Goal: Transaction & Acquisition: Book appointment/travel/reservation

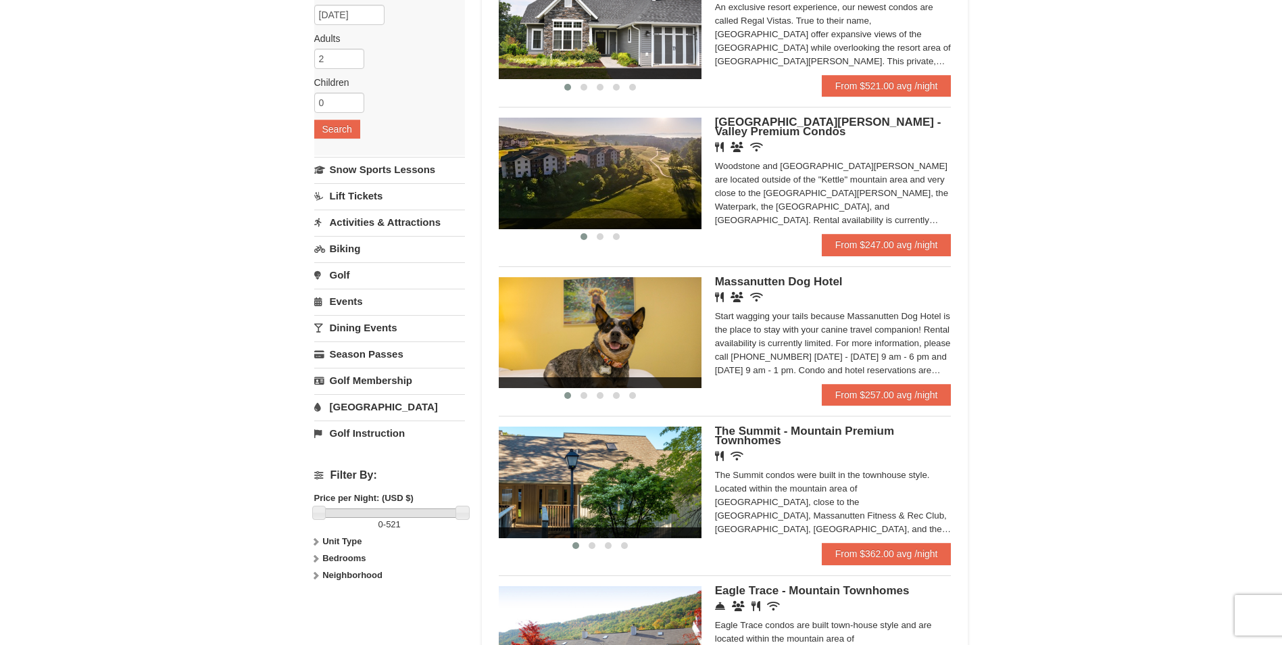
scroll to position [174, 0]
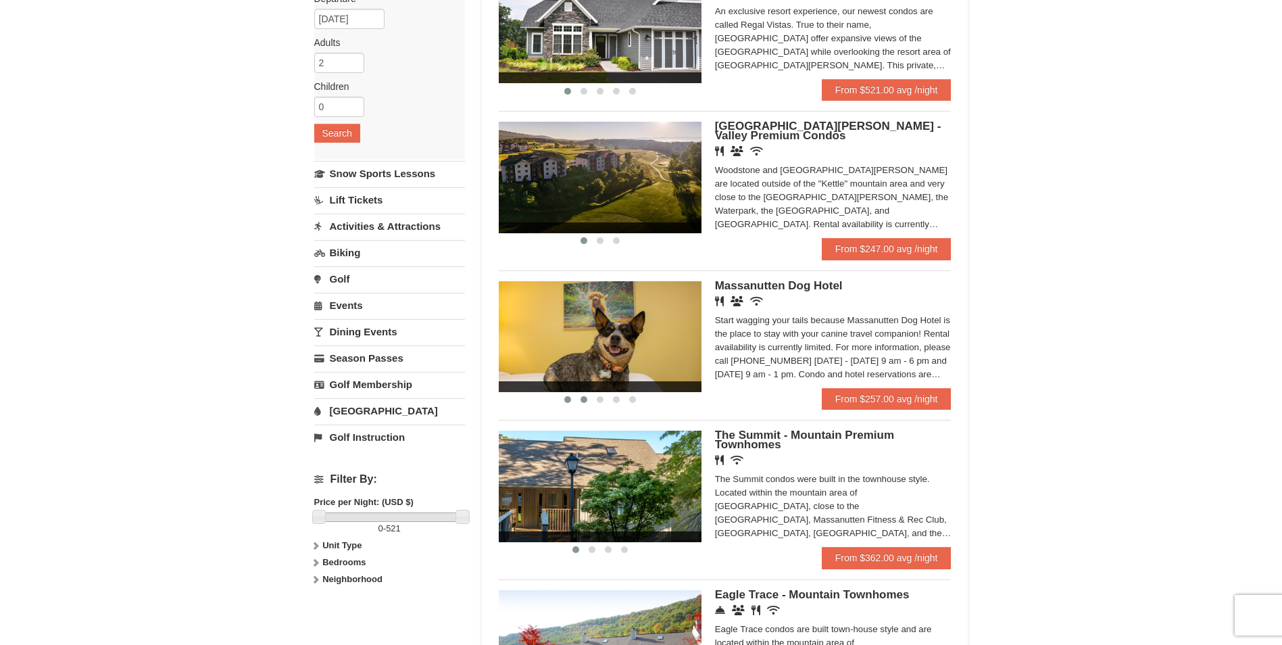
click at [582, 398] on span at bounding box center [584, 399] width 7 height 7
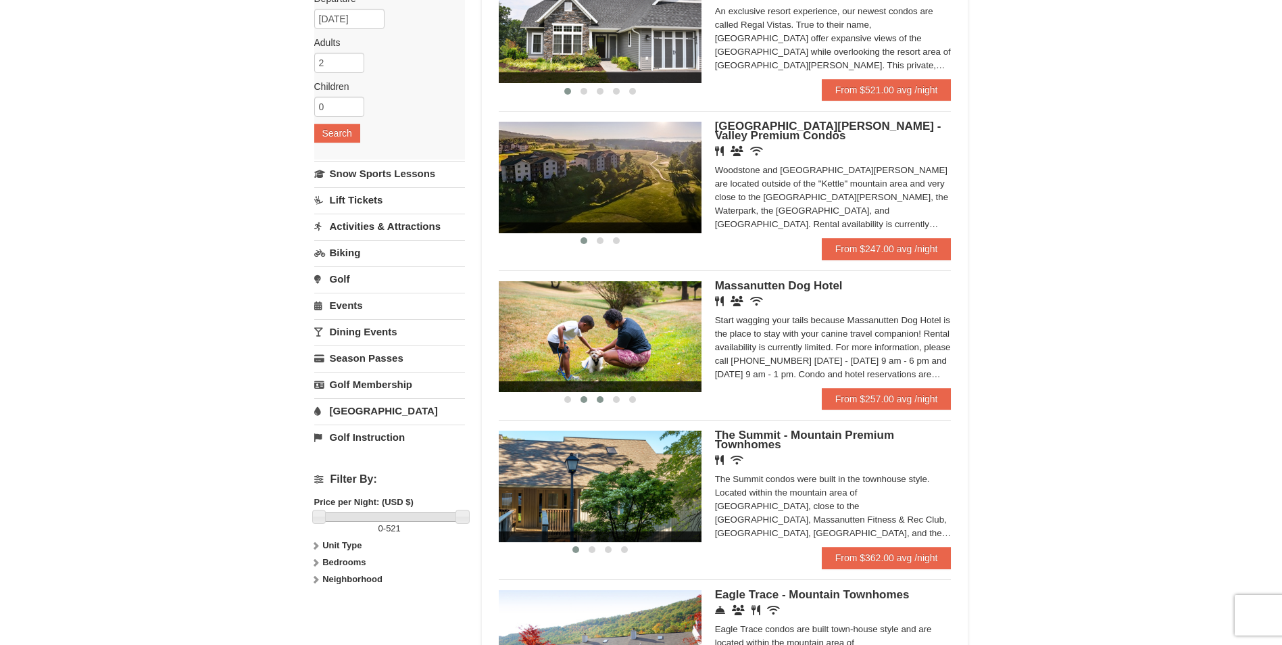
click at [600, 401] on span at bounding box center [600, 399] width 7 height 7
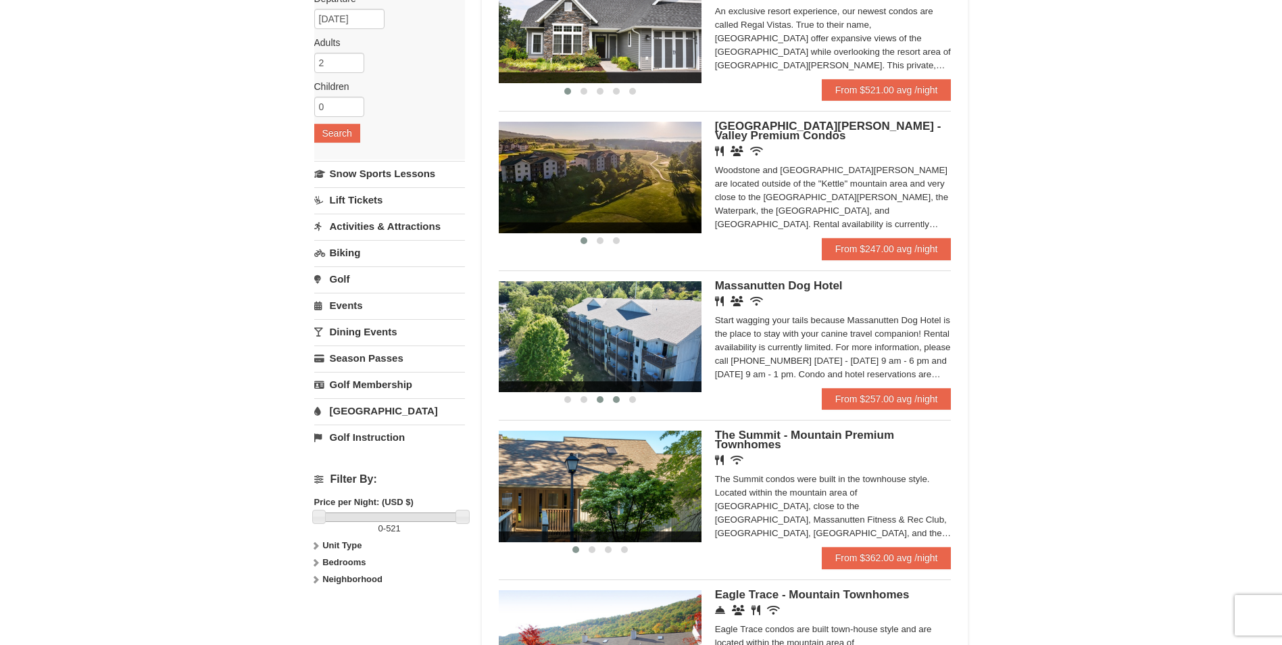
click at [615, 399] on span at bounding box center [616, 399] width 7 height 7
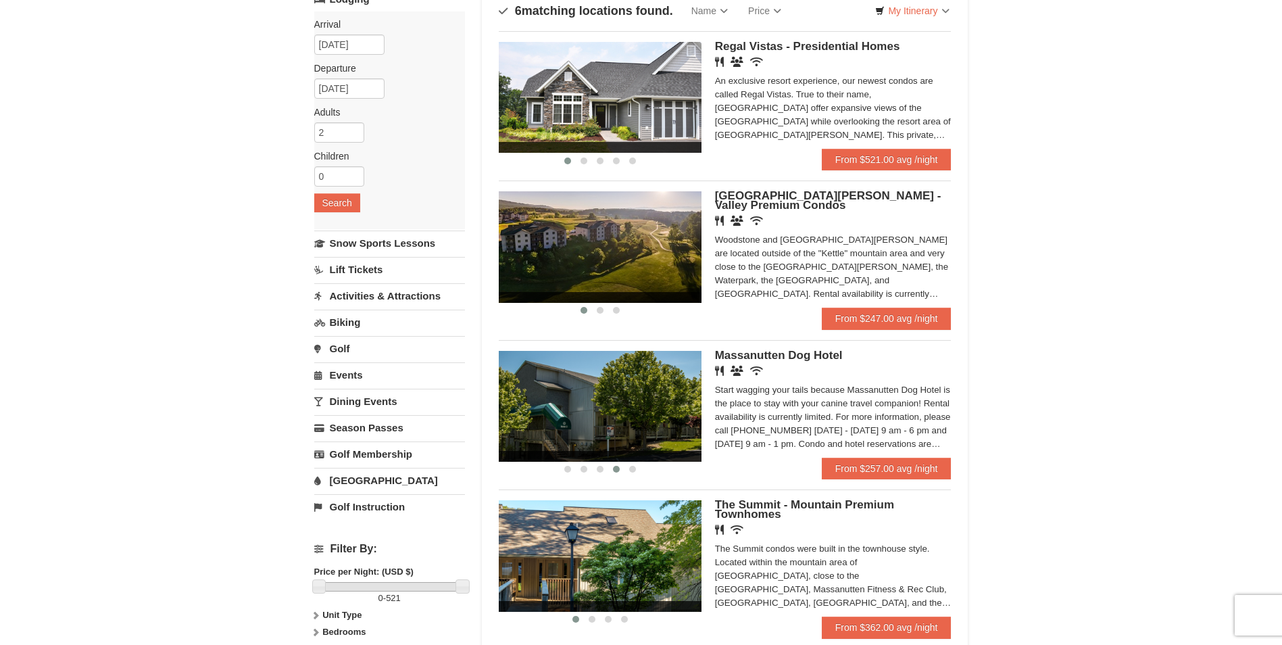
scroll to position [135, 0]
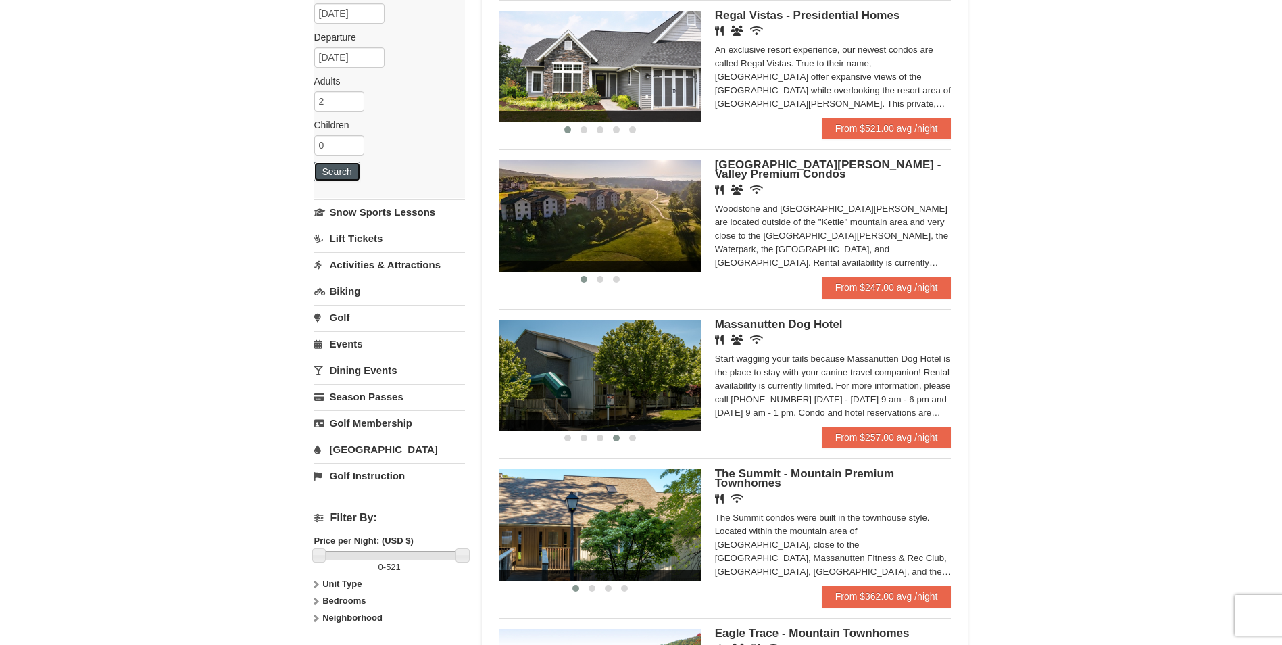
click at [341, 166] on button "Search" at bounding box center [337, 171] width 46 height 19
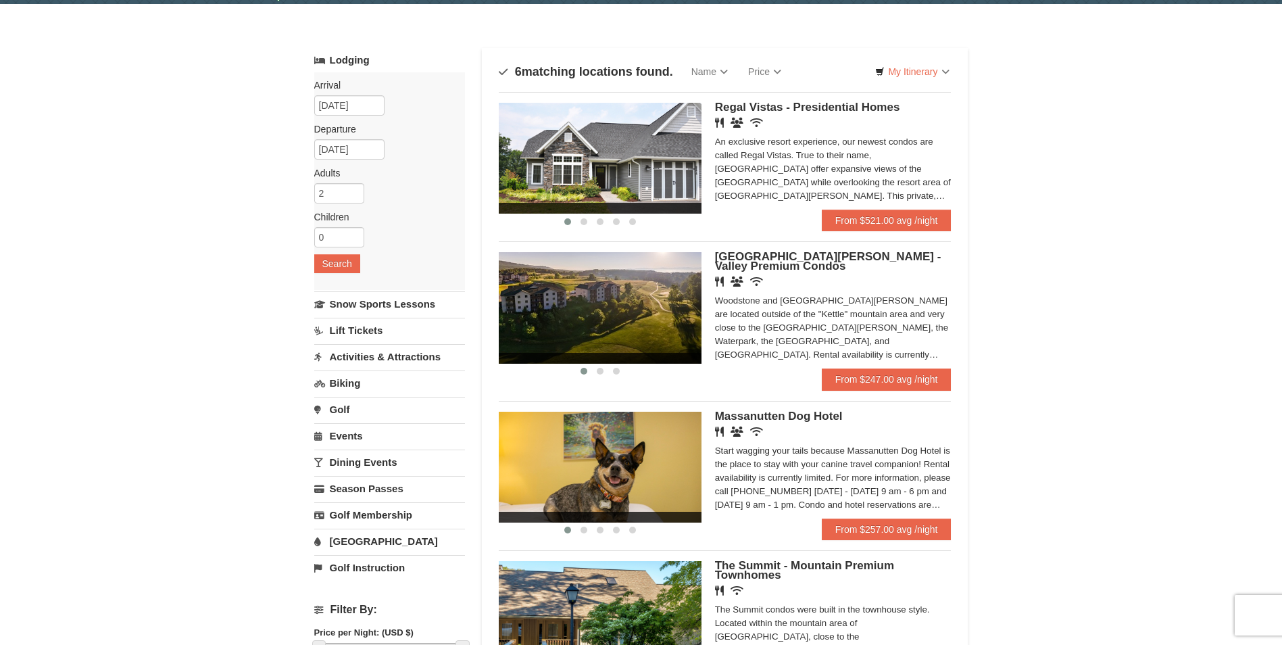
scroll to position [68, 0]
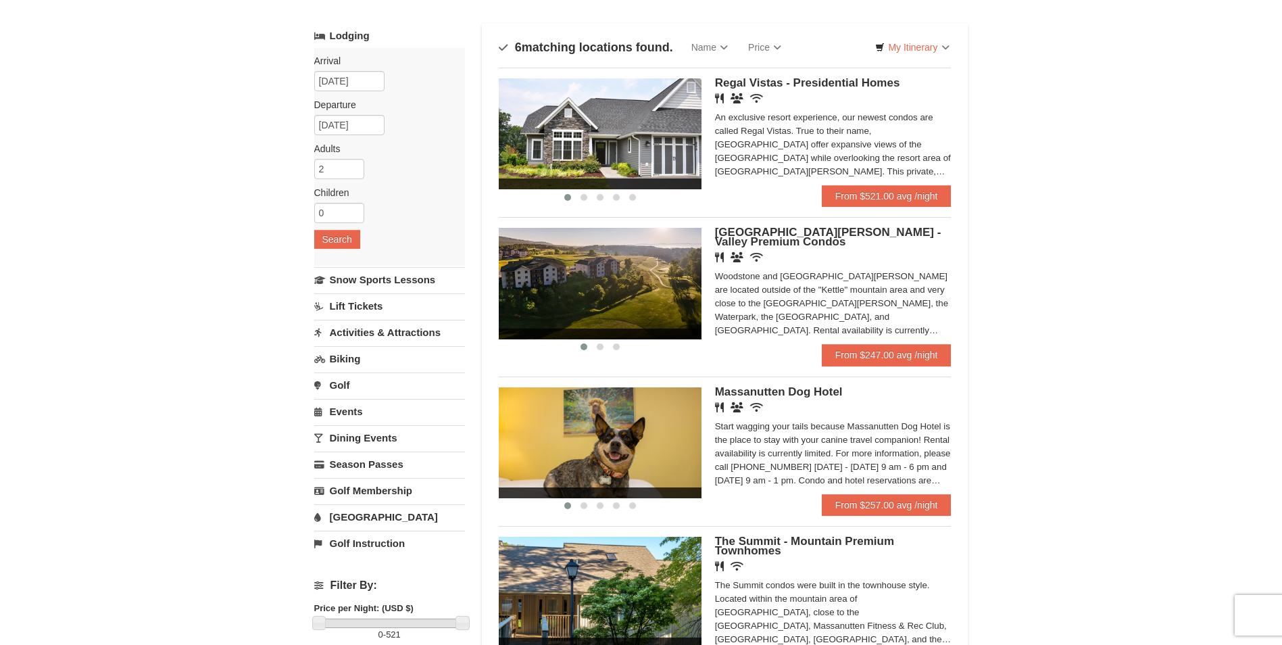
click at [391, 331] on link "Activities & Attractions" at bounding box center [389, 332] width 151 height 25
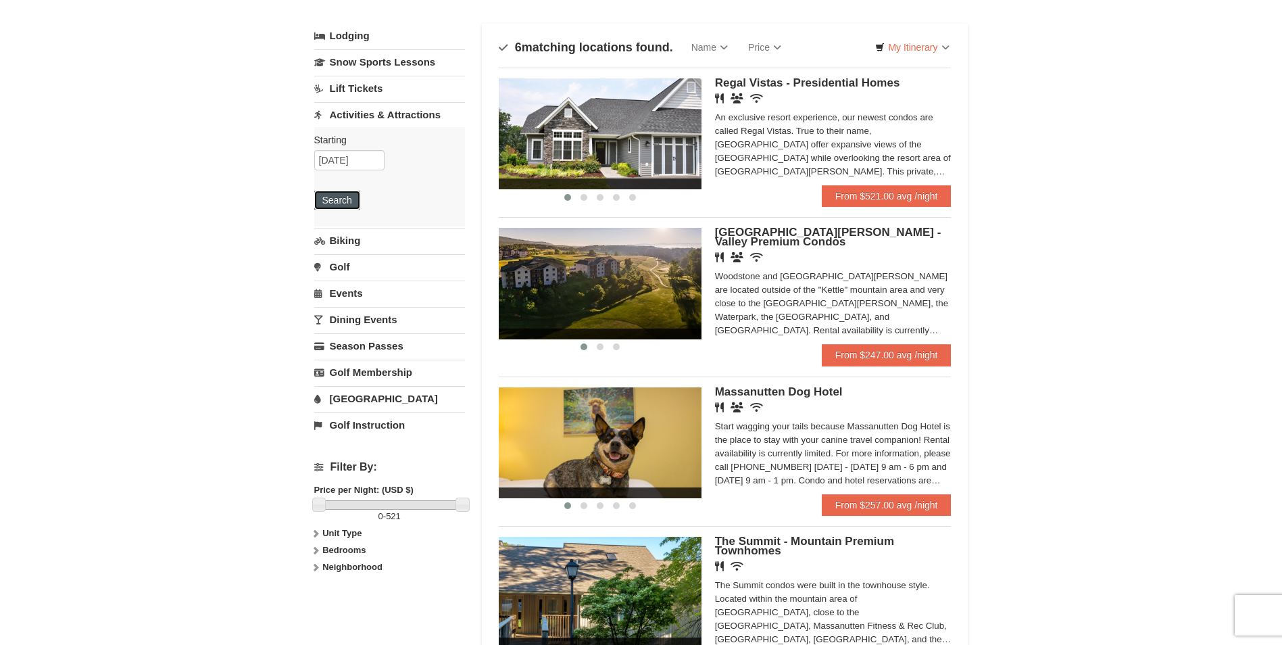
click at [339, 202] on button "Search" at bounding box center [337, 200] width 46 height 19
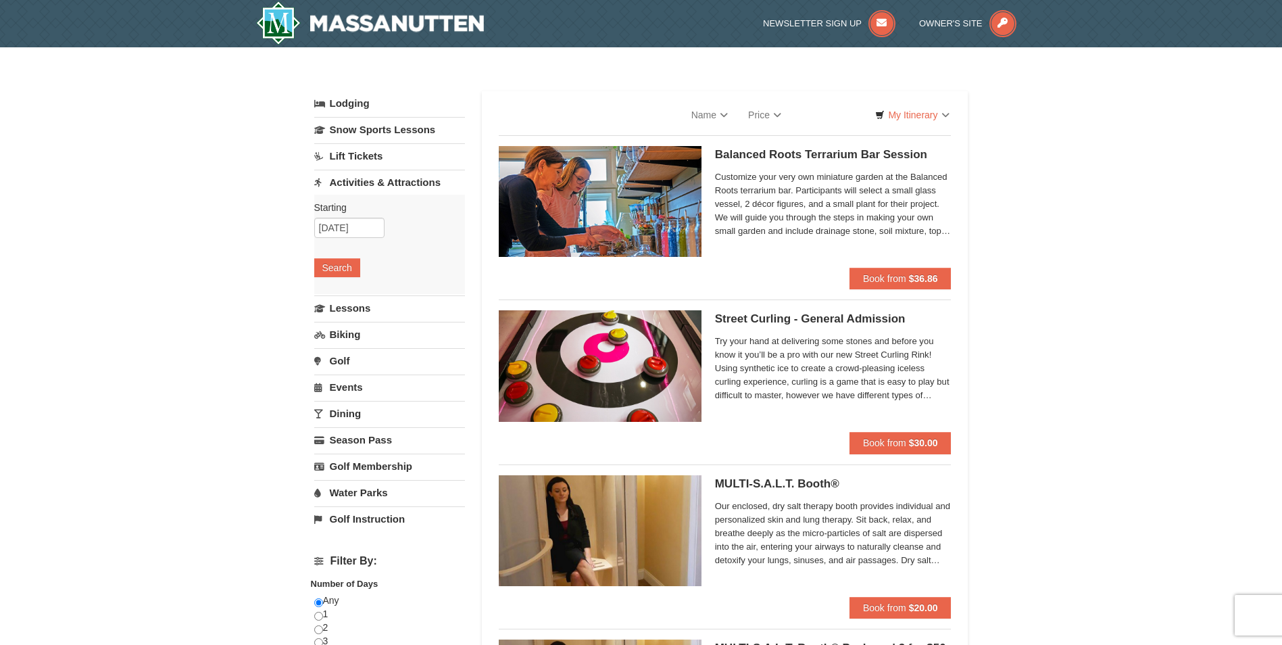
select select "10"
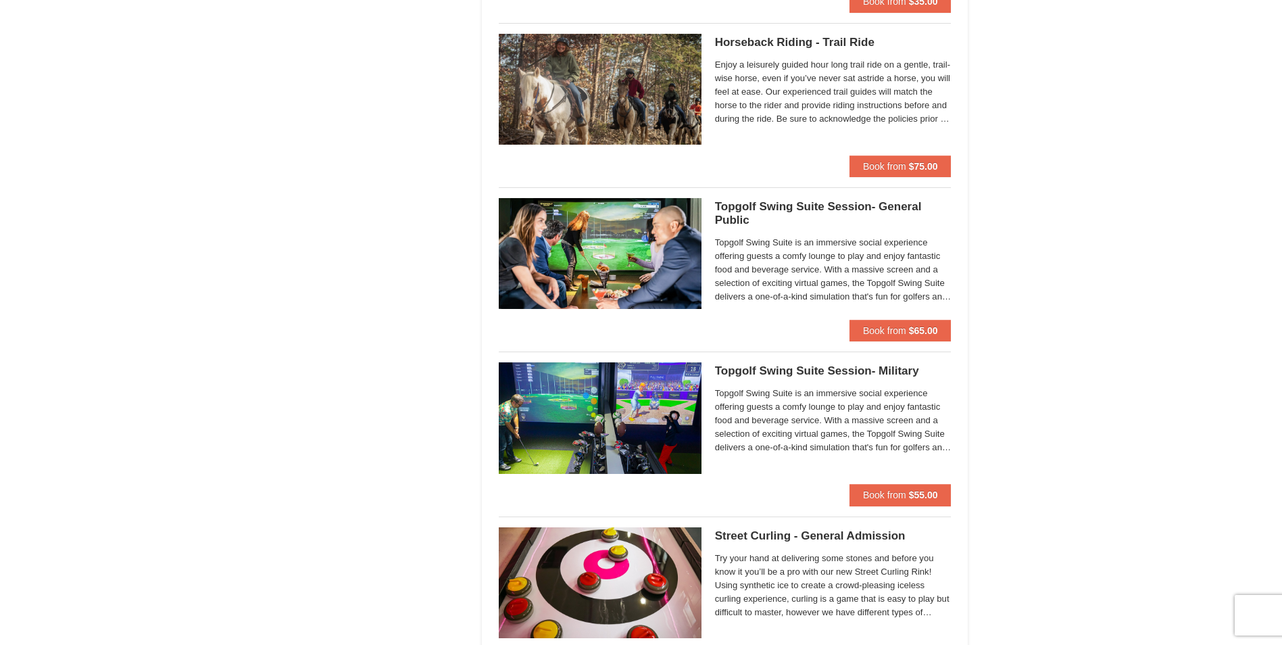
scroll to position [1420, 0]
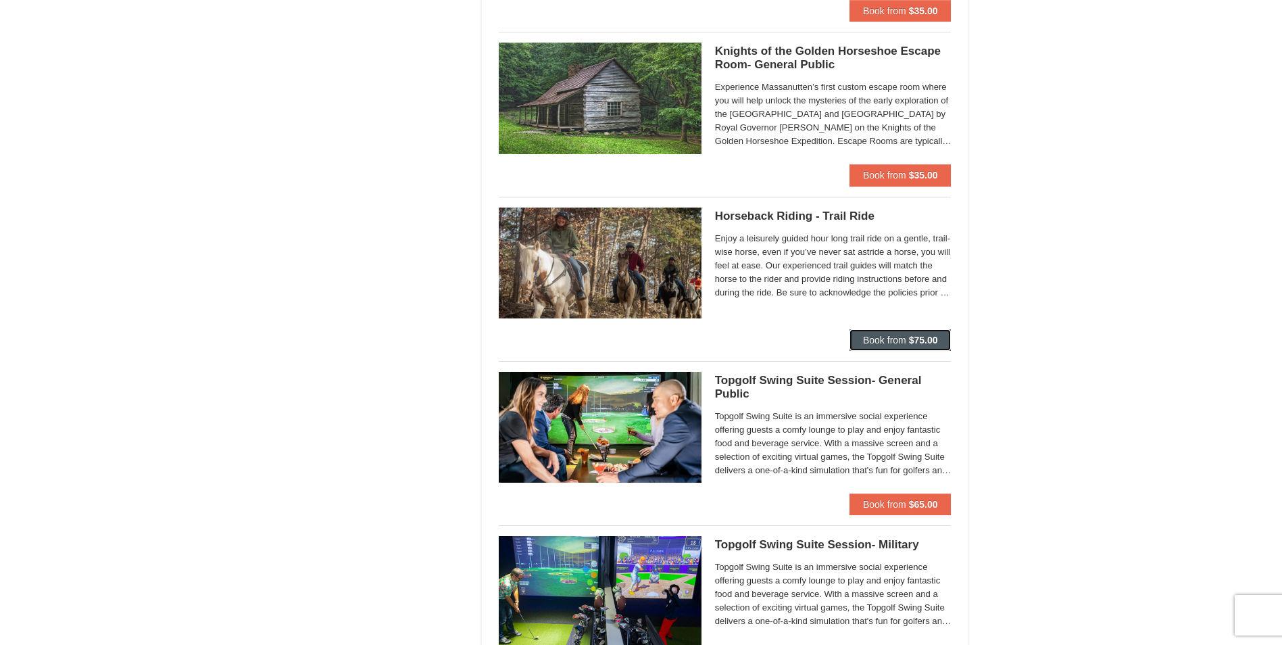
click at [885, 333] on button "Book from $75.00" at bounding box center [901, 340] width 102 height 22
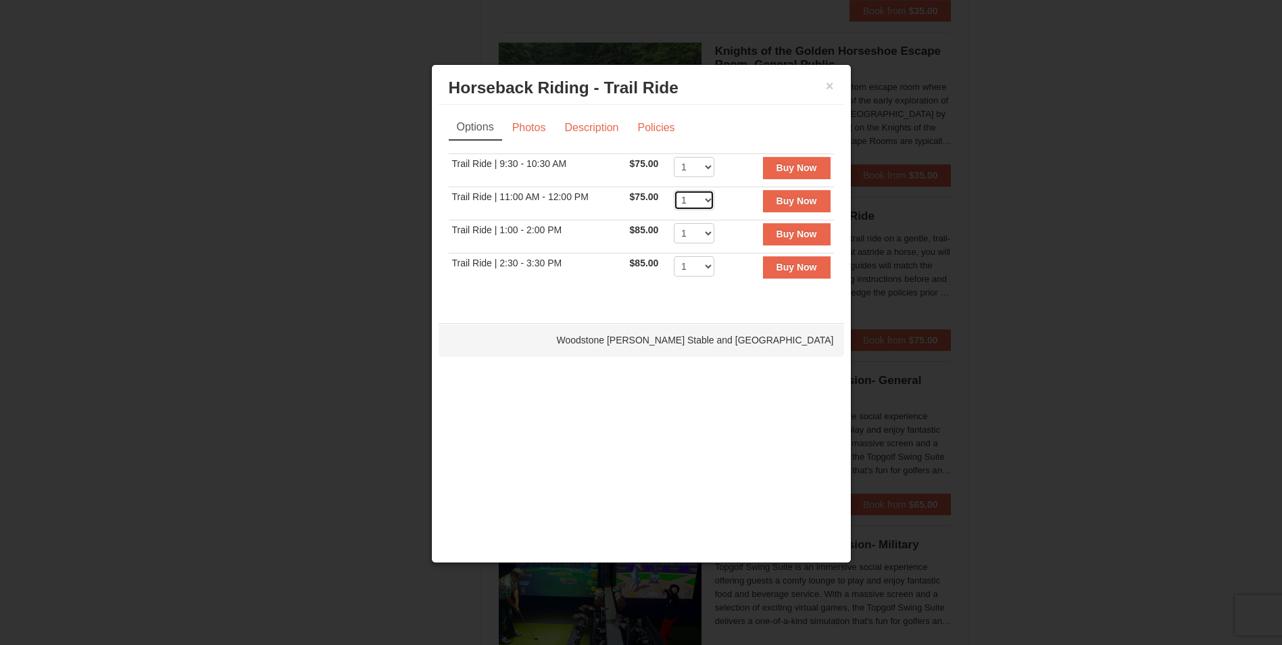
click at [709, 201] on select "1 2 3 4 5 6 7 8 9 10 11 12" at bounding box center [694, 200] width 41 height 20
select select "2"
click at [674, 190] on select "1 2 3 4 5 6 7 8 9 10 11 12" at bounding box center [694, 200] width 41 height 20
click at [799, 198] on strong "Buy Now" at bounding box center [797, 200] width 41 height 11
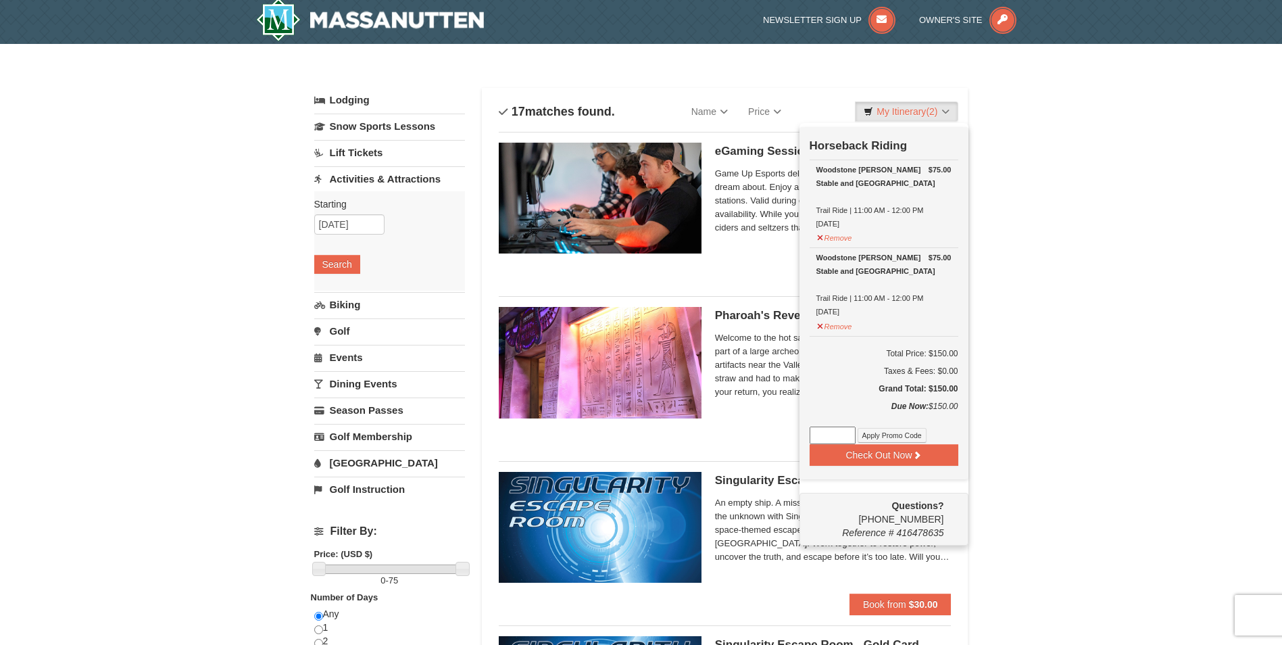
scroll to position [4, 0]
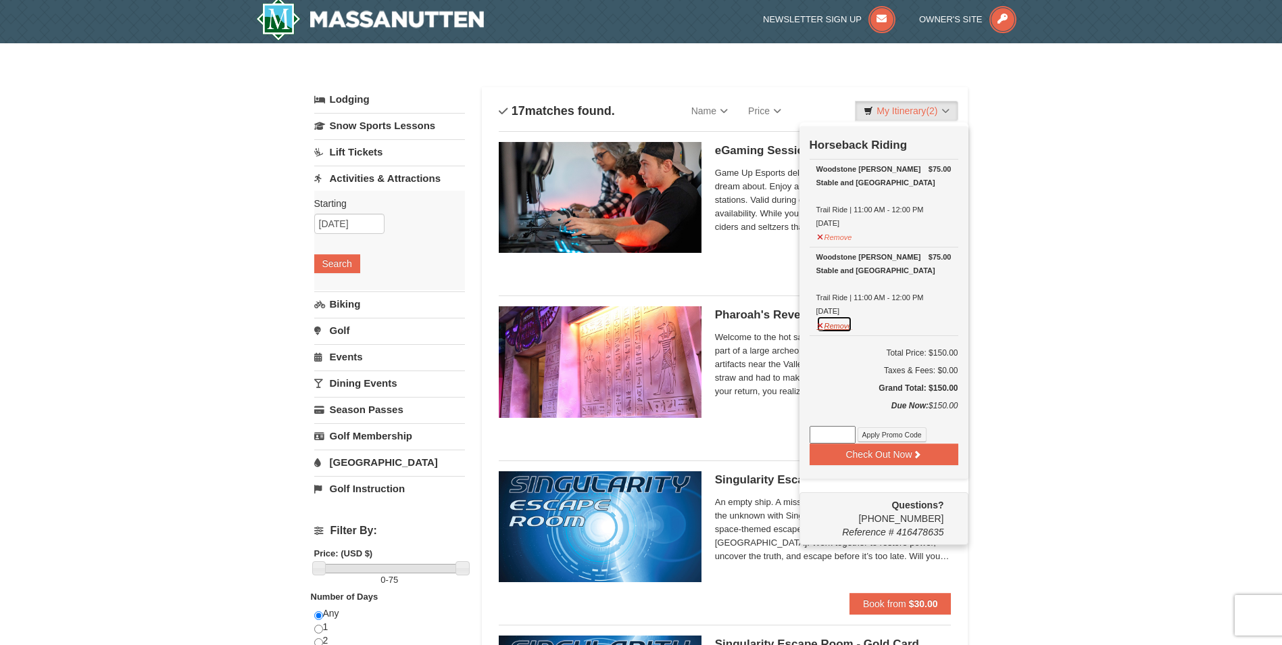
click at [840, 329] on button "Remove" at bounding box center [835, 324] width 37 height 17
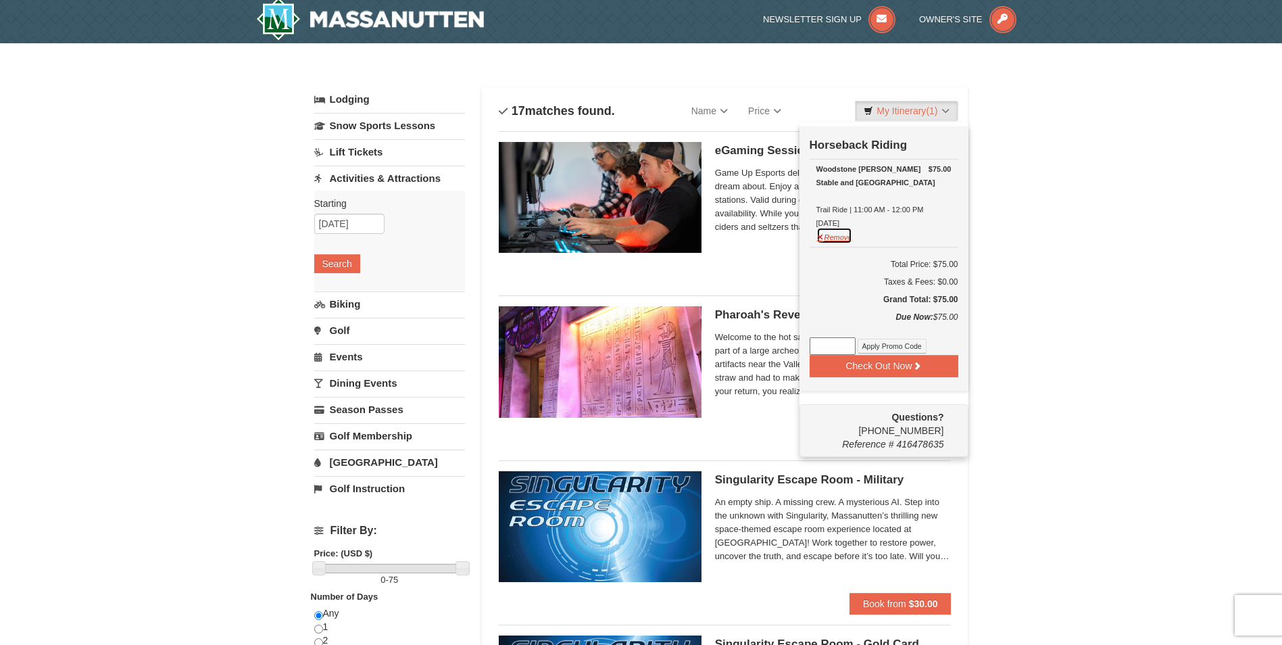
click at [833, 239] on button "Remove" at bounding box center [835, 235] width 37 height 17
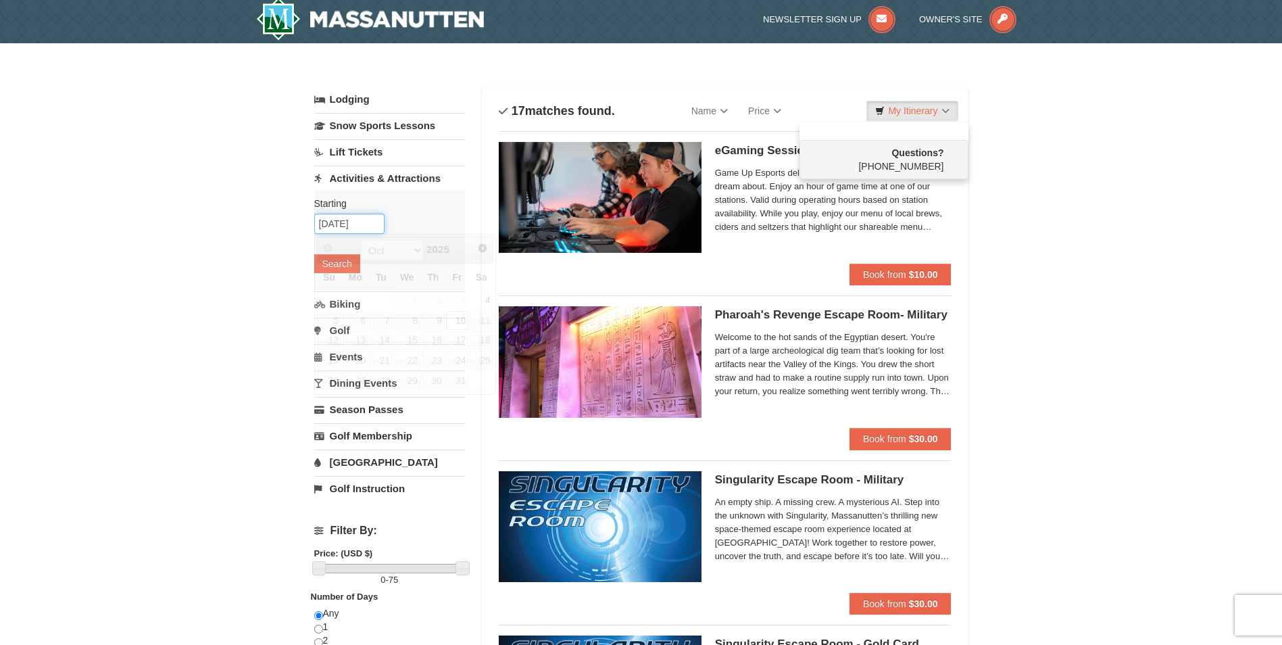
click at [359, 220] on input "10/10/2025" at bounding box center [349, 224] width 70 height 20
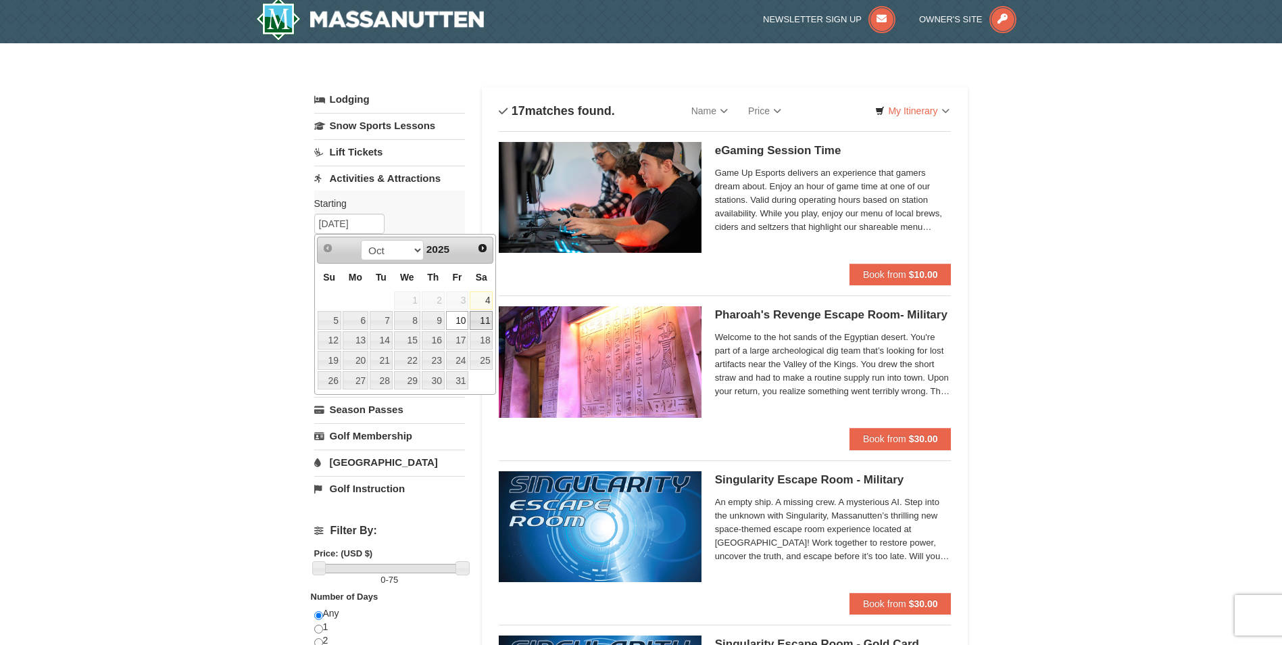
click at [487, 324] on link "11" at bounding box center [481, 320] width 23 height 19
type input "10/11/2025"
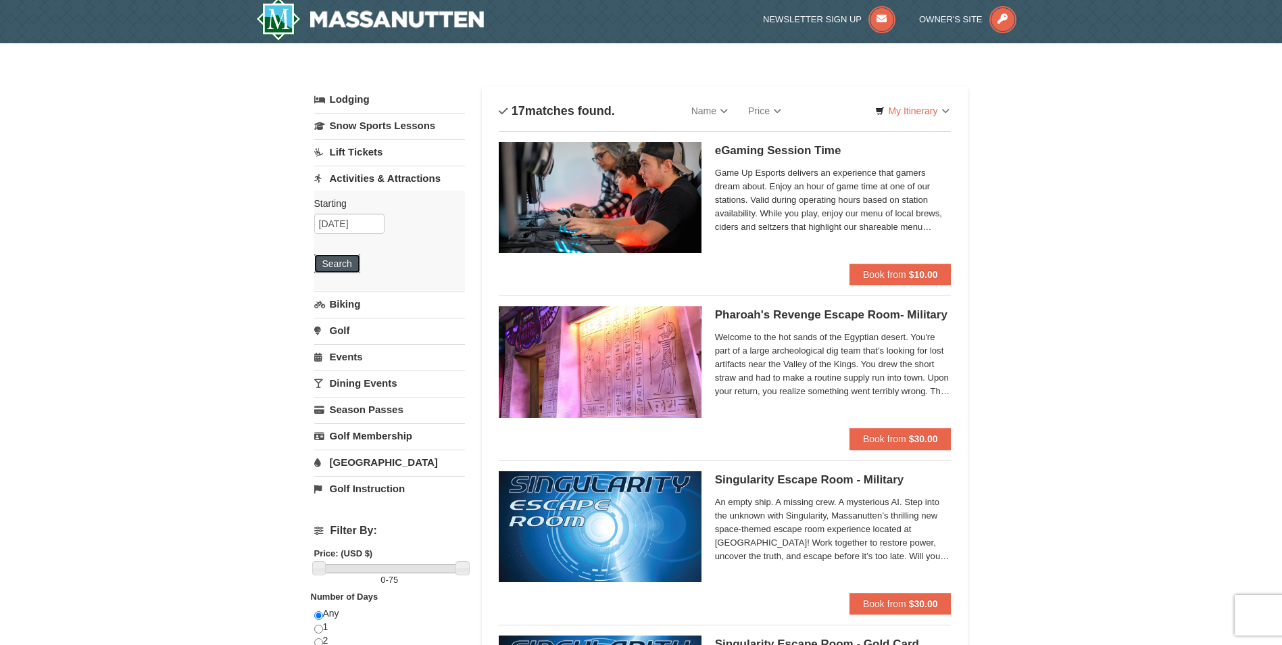
click at [333, 262] on button "Search" at bounding box center [337, 263] width 46 height 19
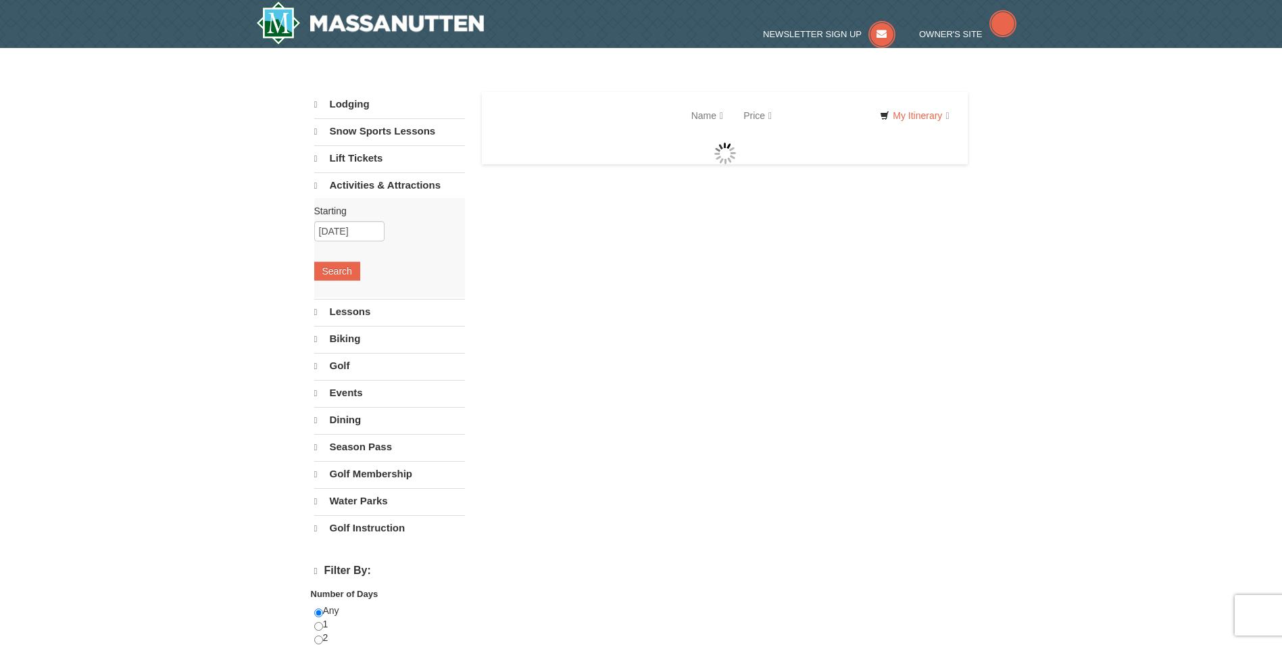
select select "10"
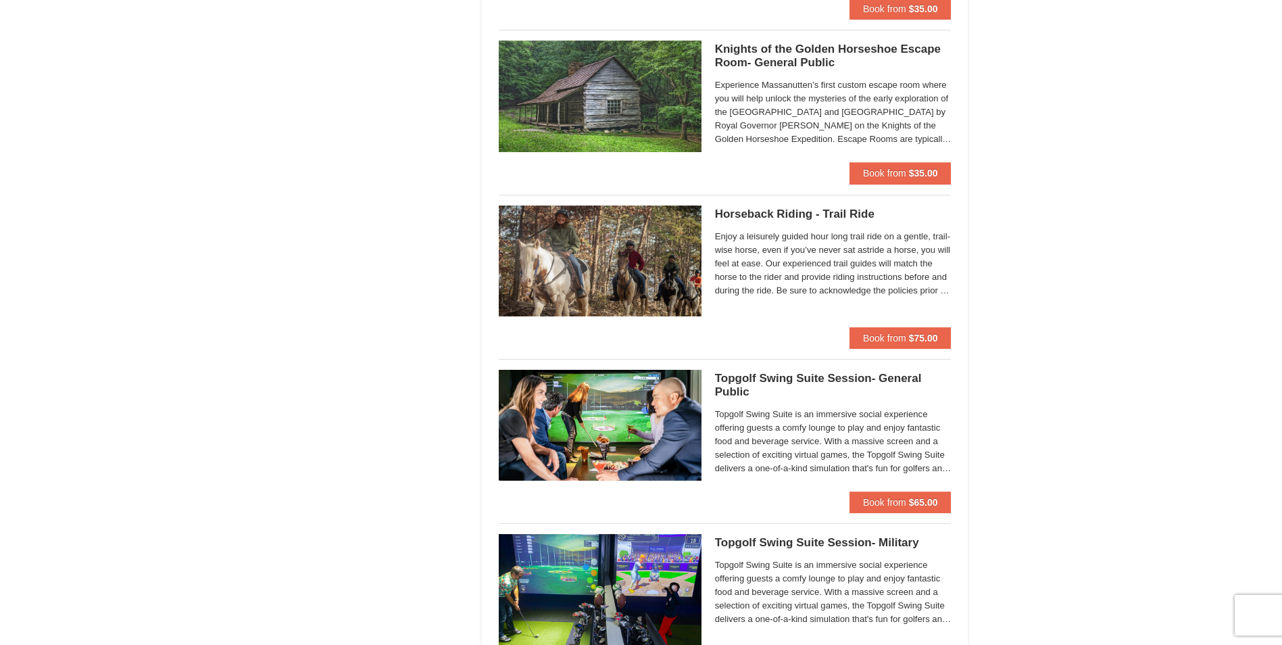
scroll to position [1420, 0]
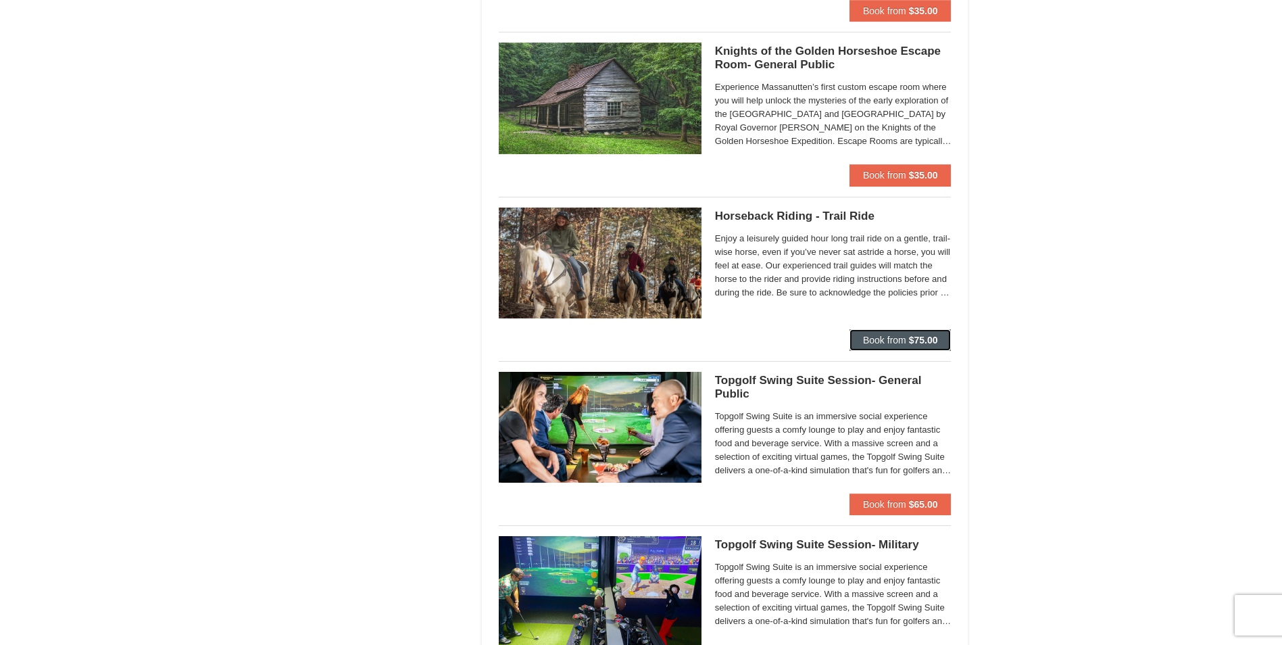
click at [897, 335] on span "Book from" at bounding box center [884, 340] width 43 height 11
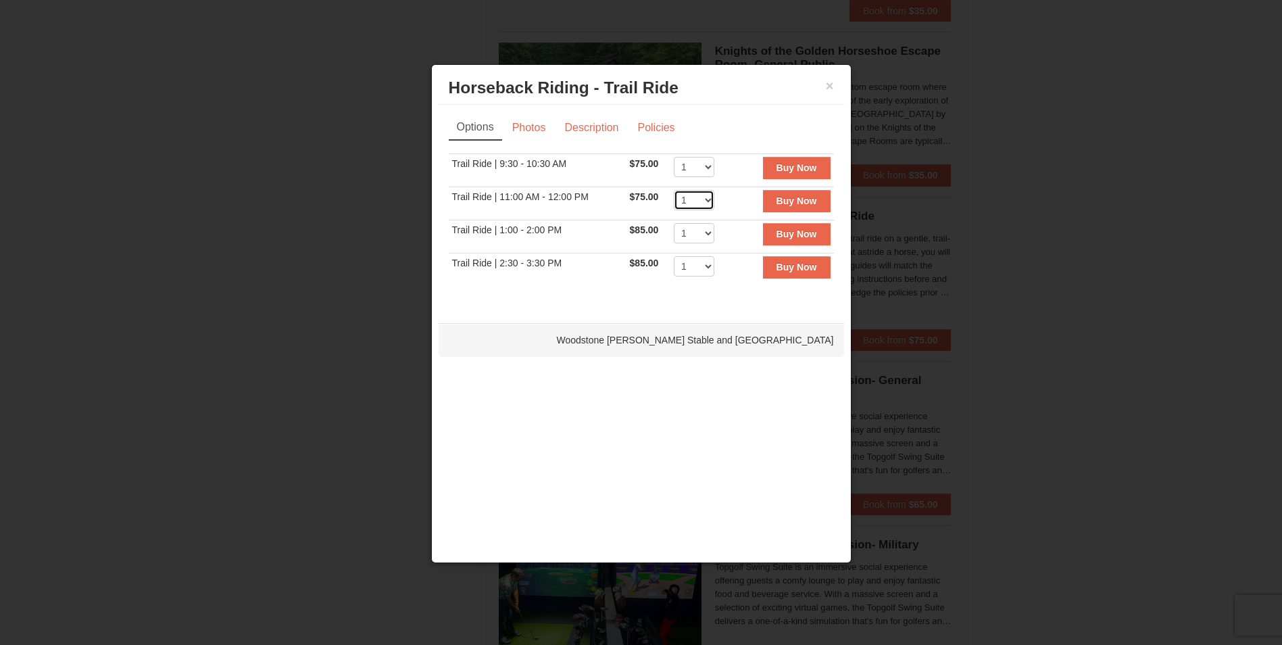
click at [706, 196] on select "1 2 3 4 5 6 7 8 9 10" at bounding box center [694, 200] width 41 height 20
select select "2"
click at [674, 190] on select "1 2 3 4 5 6 7 8 9 10" at bounding box center [694, 200] width 41 height 20
click at [786, 197] on strong "Buy Now" at bounding box center [797, 200] width 41 height 11
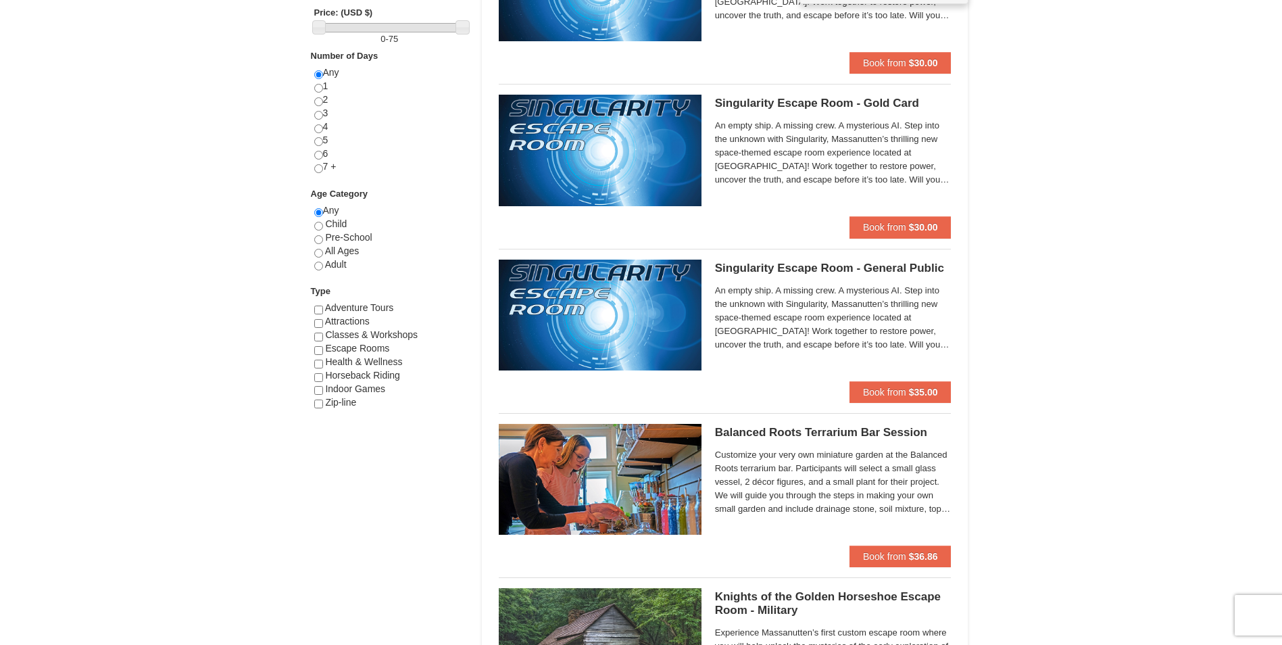
scroll to position [0, 0]
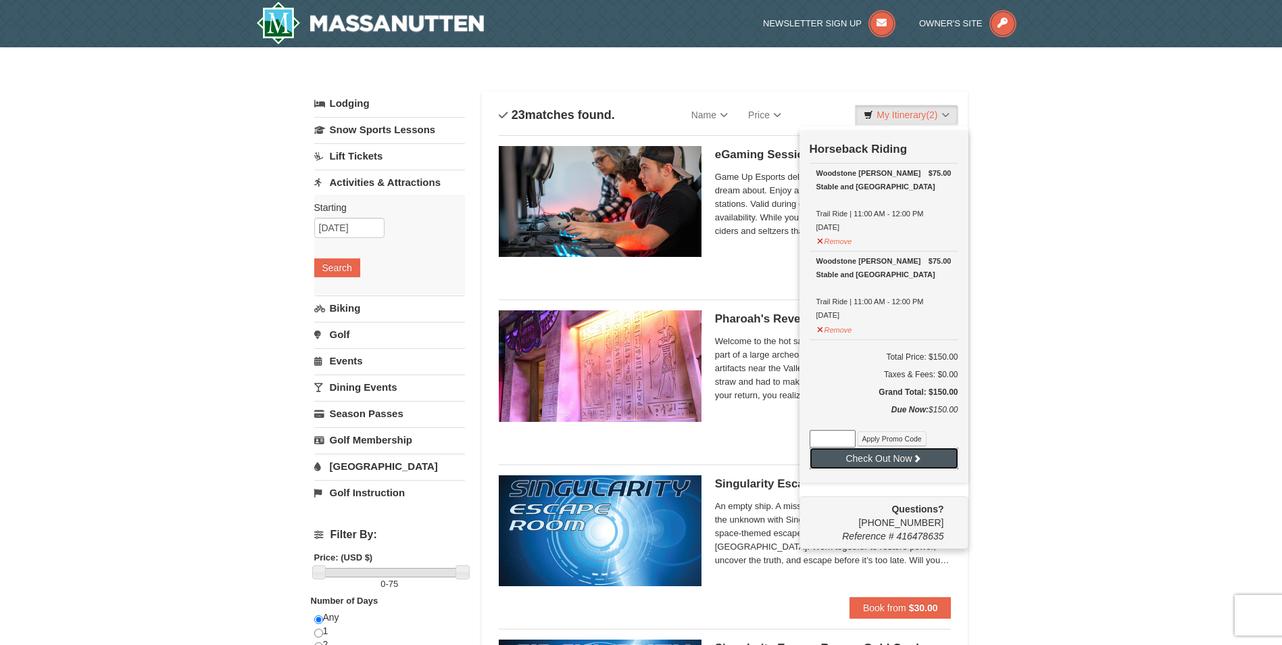
click at [895, 460] on button "Check Out Now" at bounding box center [884, 459] width 149 height 22
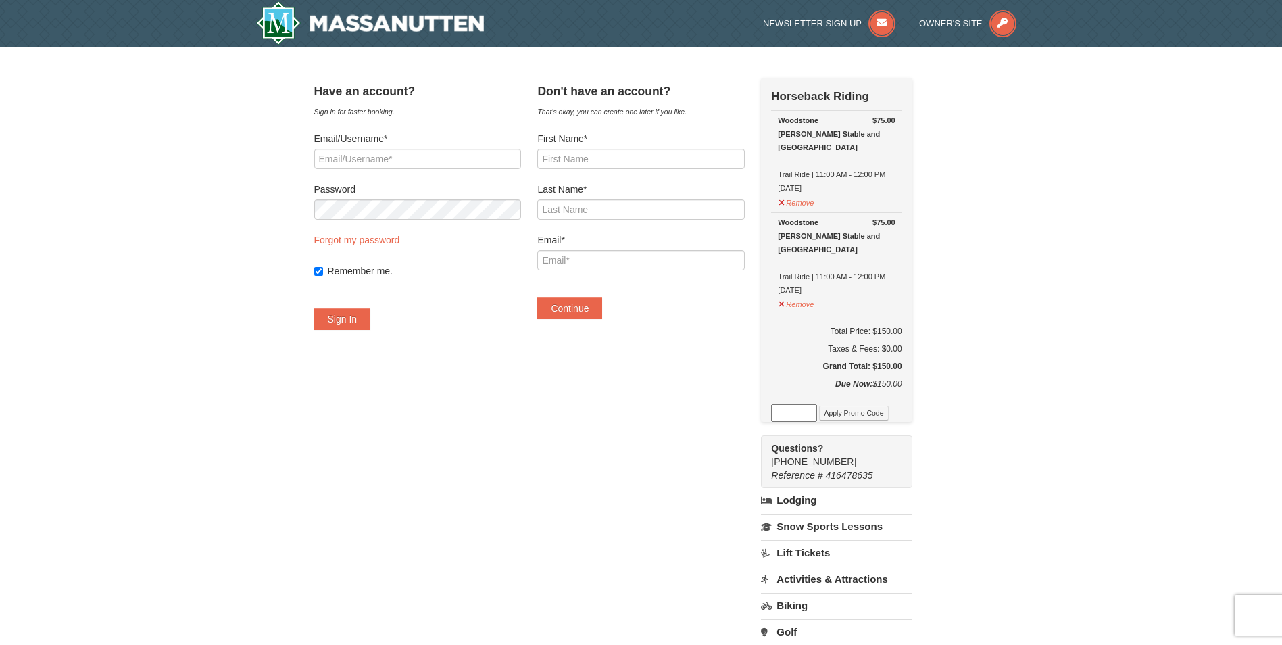
click at [630, 143] on label "First Name*" at bounding box center [640, 139] width 207 height 14
click at [630, 149] on input "First Name*" at bounding box center [640, 159] width 207 height 20
click at [615, 162] on input "First Name*" at bounding box center [640, 159] width 207 height 20
type input "[PERSON_NAME]"
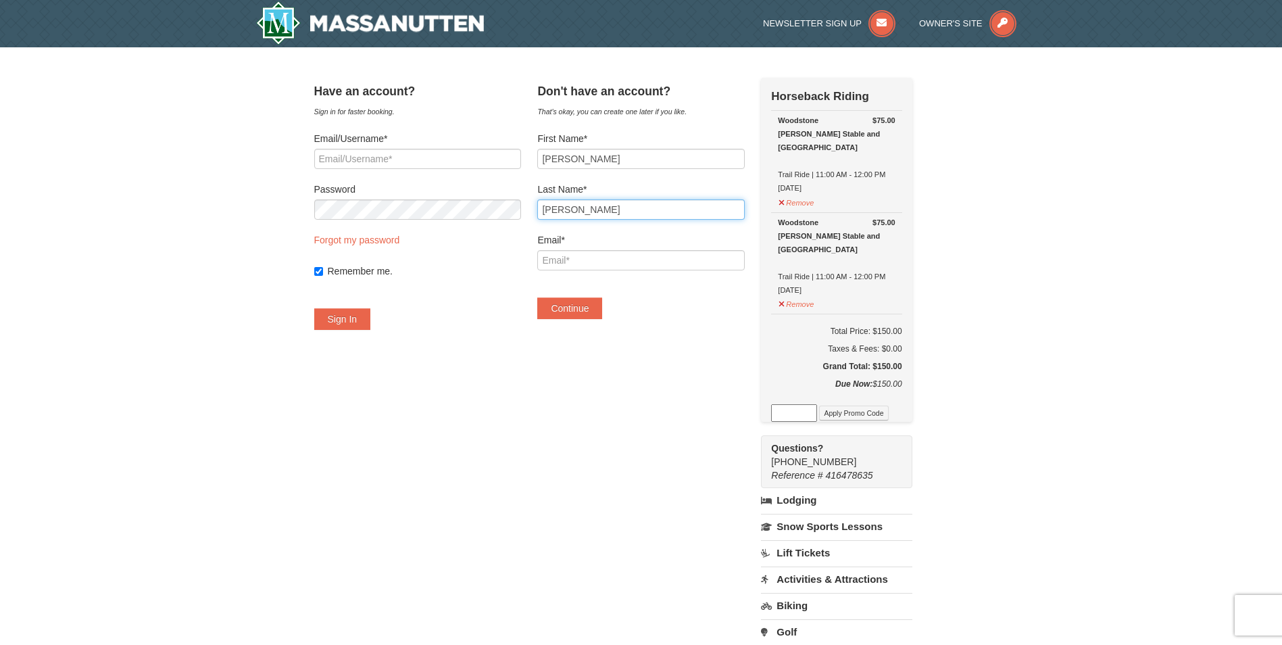
type input "scott.renaud@marlowmotor.com"
click at [589, 308] on button "Continue" at bounding box center [569, 308] width 65 height 22
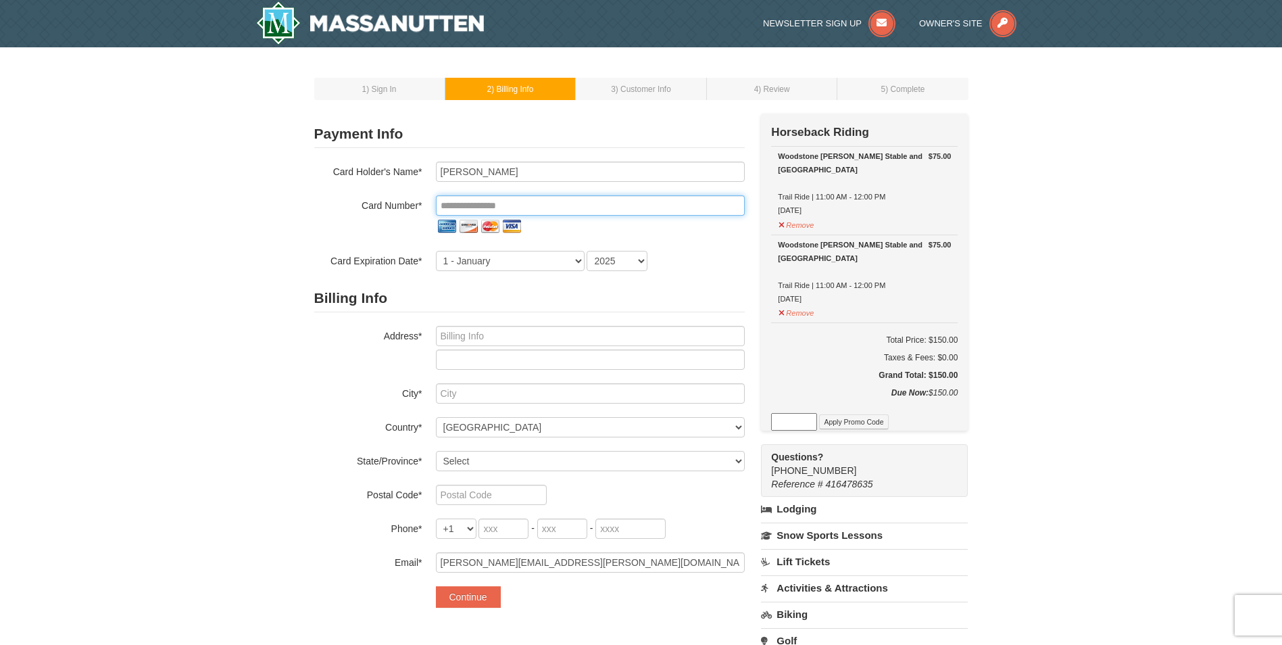
click at [485, 202] on input "tel" at bounding box center [590, 205] width 309 height 20
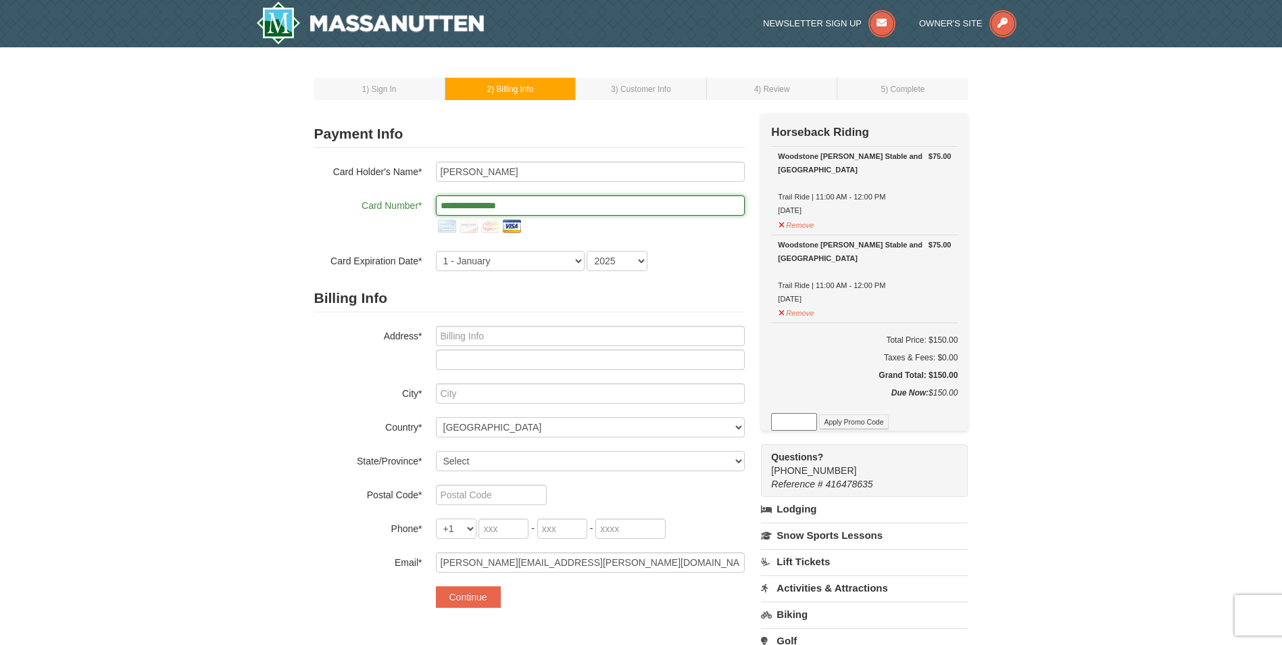
type input "**********"
click at [516, 258] on select "1 - January 2 - February 3 - March 4 - April 5 - May 6 - June 7 - July 8 - Augu…" at bounding box center [510, 261] width 149 height 20
select select "4"
click at [436, 251] on select "1 - January 2 - February 3 - March 4 - April 5 - May 6 - June 7 - July 8 - Augu…" at bounding box center [510, 261] width 149 height 20
click at [642, 258] on select "2025 2026 2027 2028 2029 2030 2031 2032 2033 2034" at bounding box center [617, 261] width 61 height 20
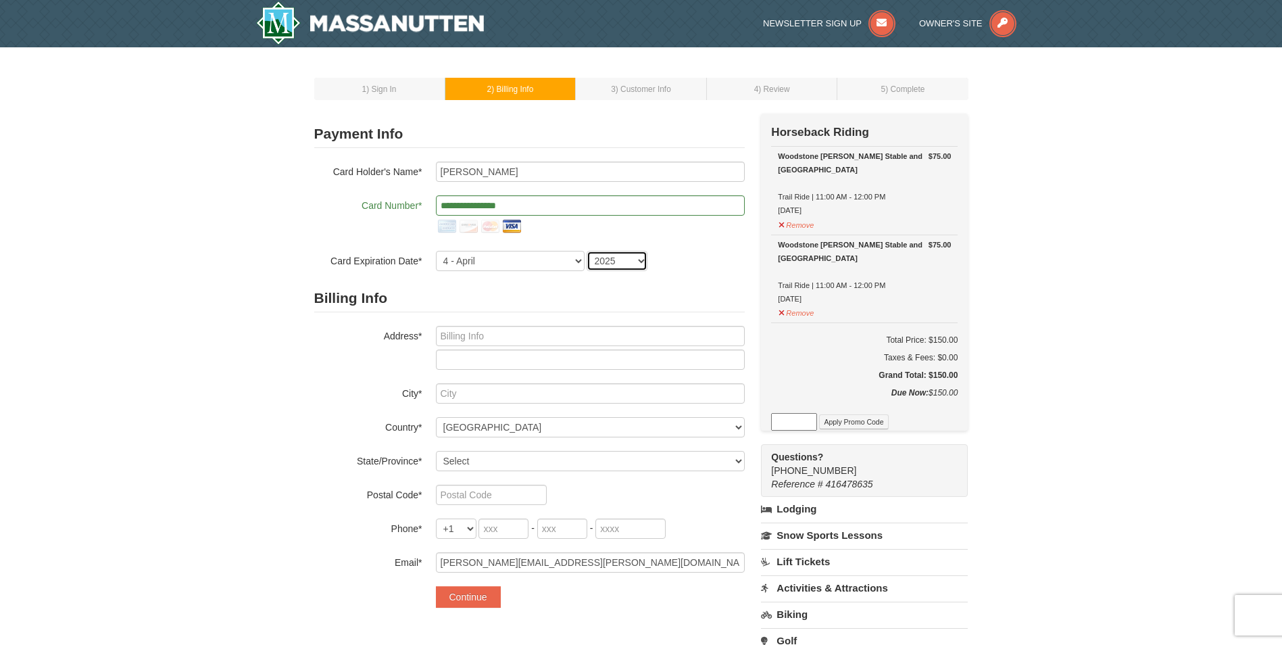
select select "2026"
click at [587, 251] on select "2025 2026 2027 2028 2029 2030 2031 2032 2033 2034" at bounding box center [617, 261] width 61 height 20
click at [502, 340] on input "text" at bounding box center [590, 336] width 309 height 20
type input "212 laurel dr"
type input "cross junction"
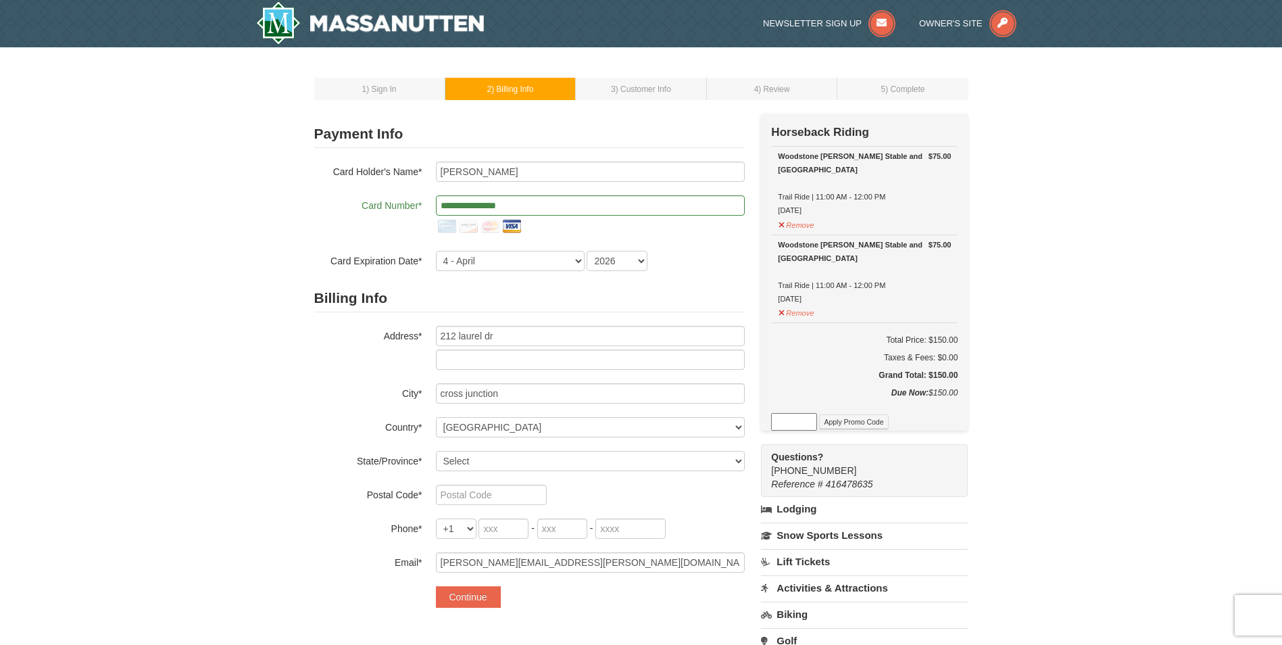
type input "22625"
type input "540"
type input "409"
type input "7194"
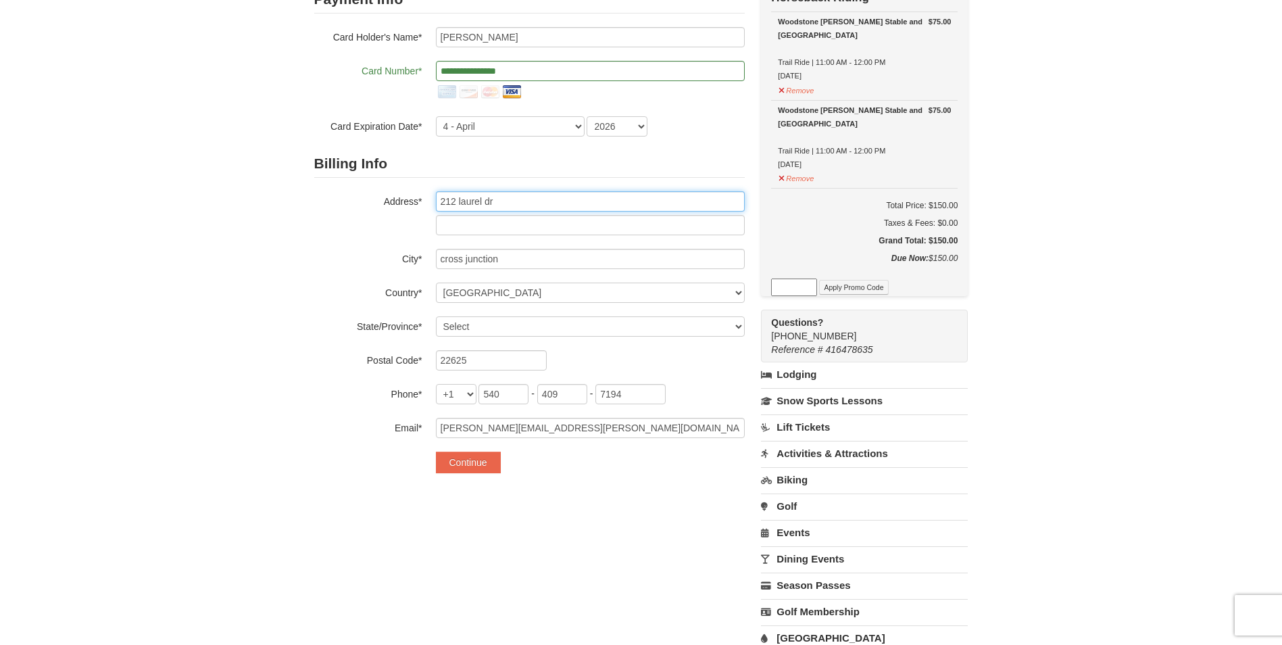
scroll to position [135, 0]
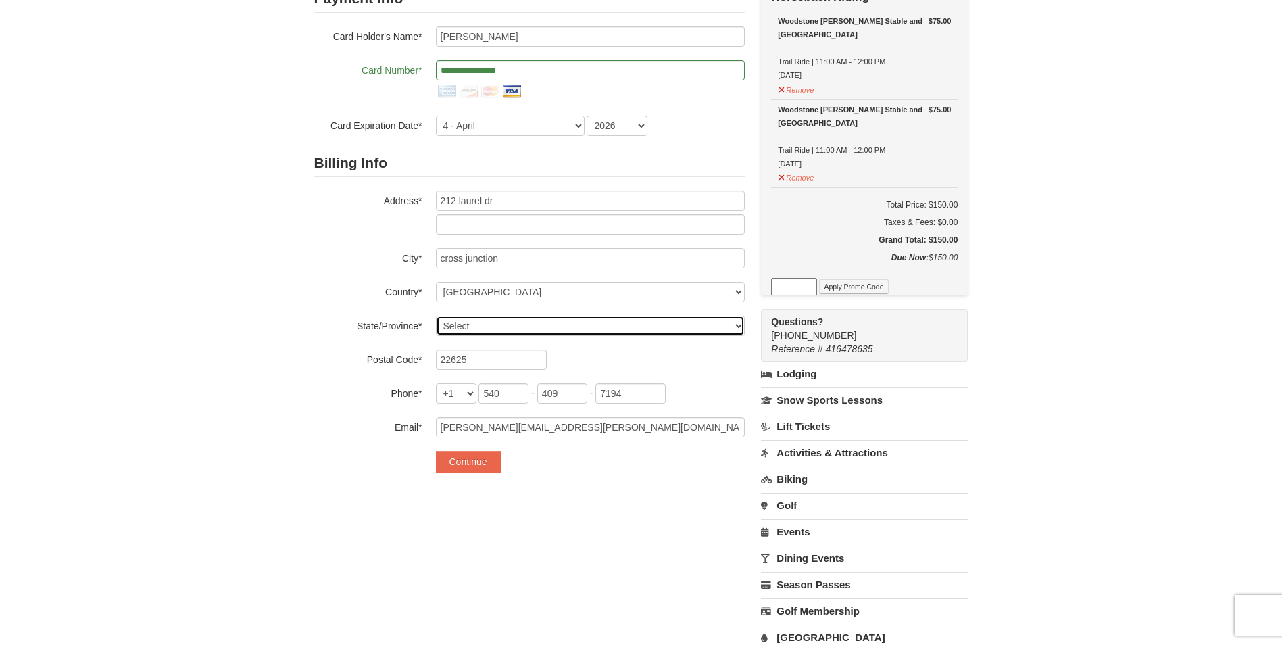
click at [471, 324] on select "Select Alabama Alaska American Samoa Arizona Arkansas California Colorado Conne…" at bounding box center [590, 326] width 309 height 20
select select "VA"
click at [436, 316] on select "Select Alabama Alaska American Samoa Arizona Arkansas California Colorado Conne…" at bounding box center [590, 326] width 309 height 20
click at [470, 460] on button "Continue" at bounding box center [468, 462] width 65 height 22
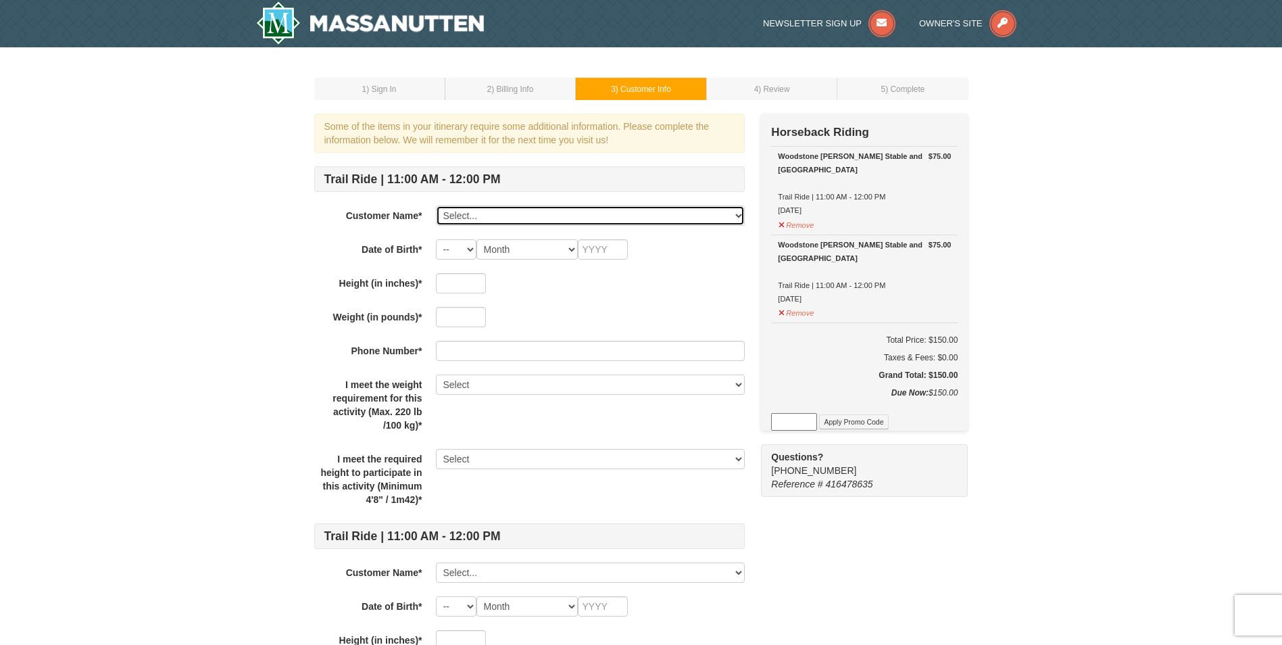
click at [503, 216] on select "Select... Scott Renaud Add New..." at bounding box center [590, 216] width 309 height 20
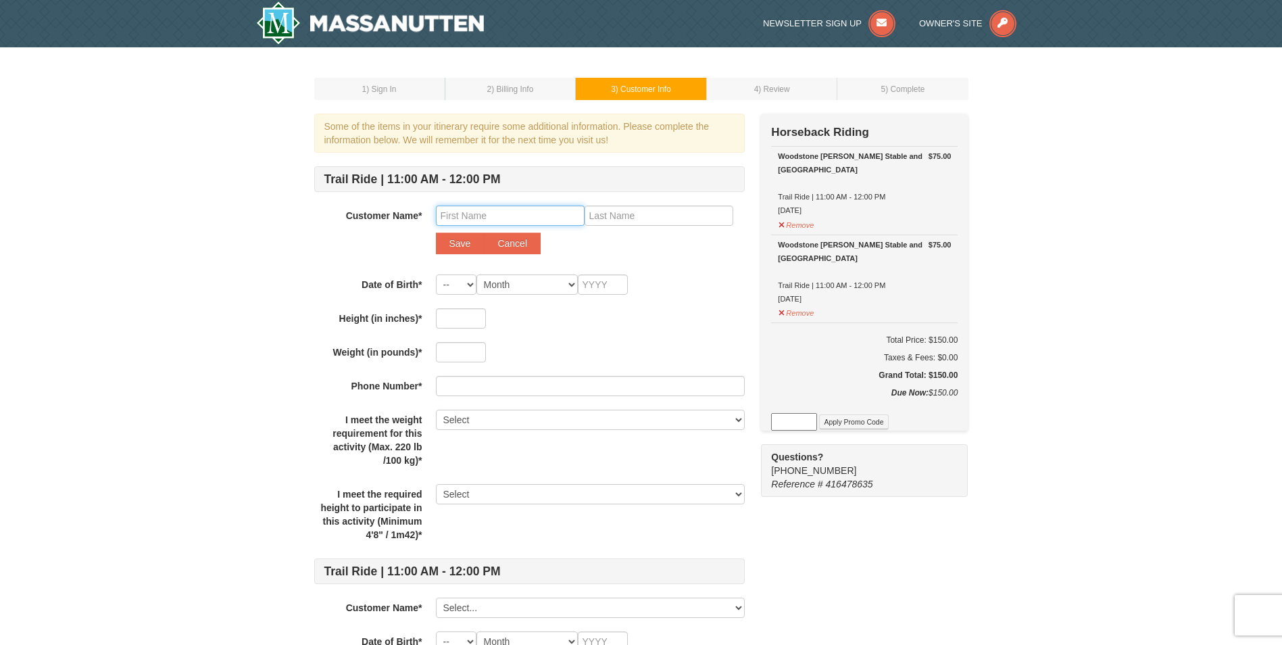
click at [510, 212] on input "text" at bounding box center [510, 216] width 149 height 20
type input "Scott"
type input "Renaud"
type input "5406354158"
click at [464, 281] on select "-- 01 02 03 04 05 06 07 08 09 10 11 12 13 14 15 16 17 18 19 20 21 22 23 24 25 2…" at bounding box center [456, 284] width 41 height 20
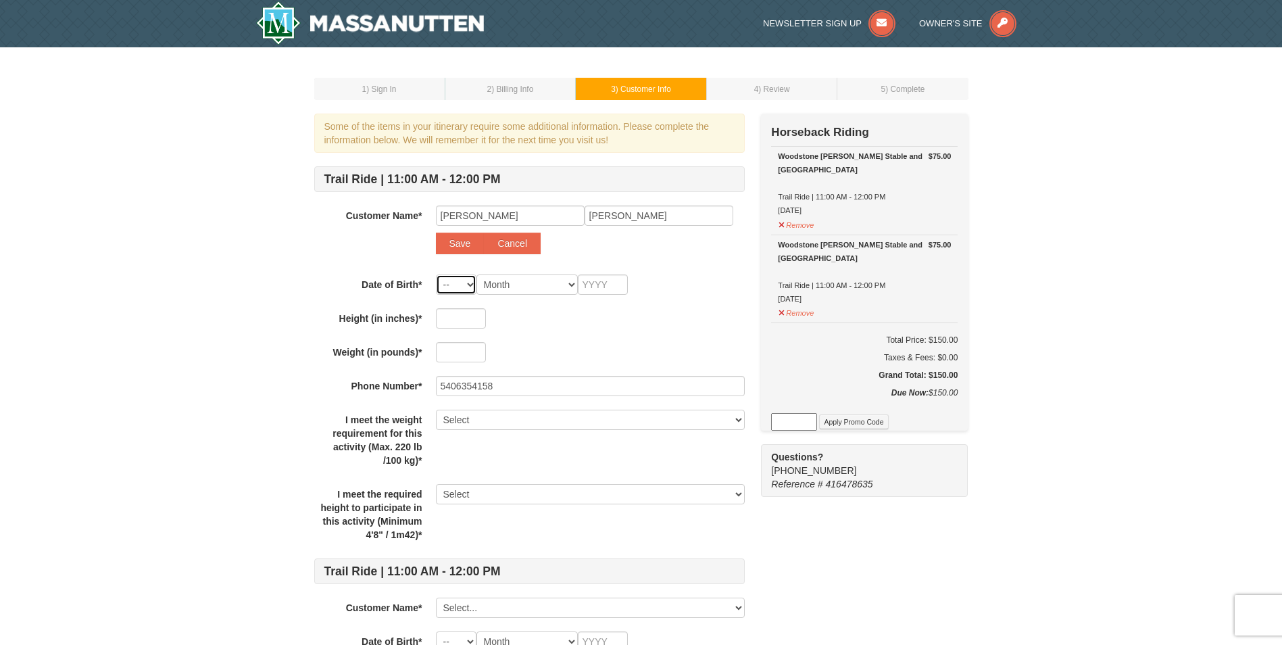
select select "02"
click at [436, 274] on select "-- 01 02 03 04 05 06 07 08 09 10 11 12 13 14 15 16 17 18 19 20 21 22 23 24 25 2…" at bounding box center [456, 284] width 41 height 20
click at [567, 283] on select "Month January February March April May June July August September October Novem…" at bounding box center [527, 284] width 101 height 20
select select "02"
click at [477, 274] on select "Month January February March April May June July August September October Novem…" at bounding box center [527, 284] width 101 height 20
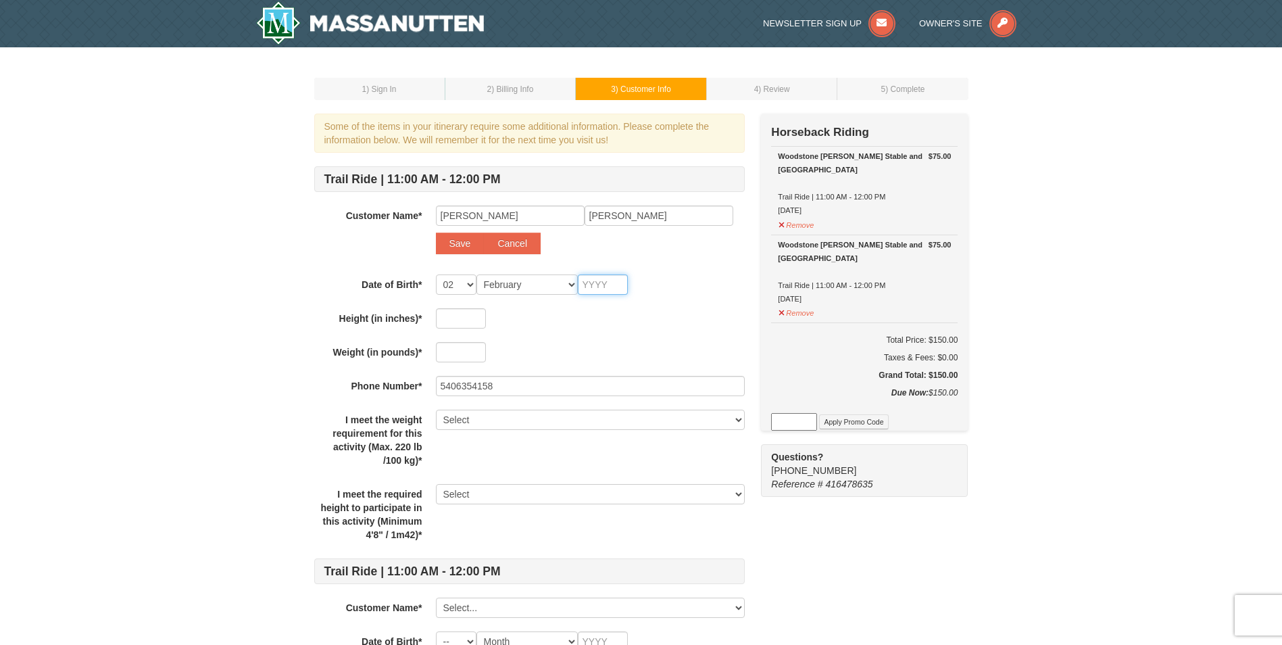
click at [598, 286] on input "text" at bounding box center [603, 284] width 50 height 20
type input "1976"
click at [471, 320] on input "text" at bounding box center [461, 318] width 50 height 20
type input "8"
type input "67"
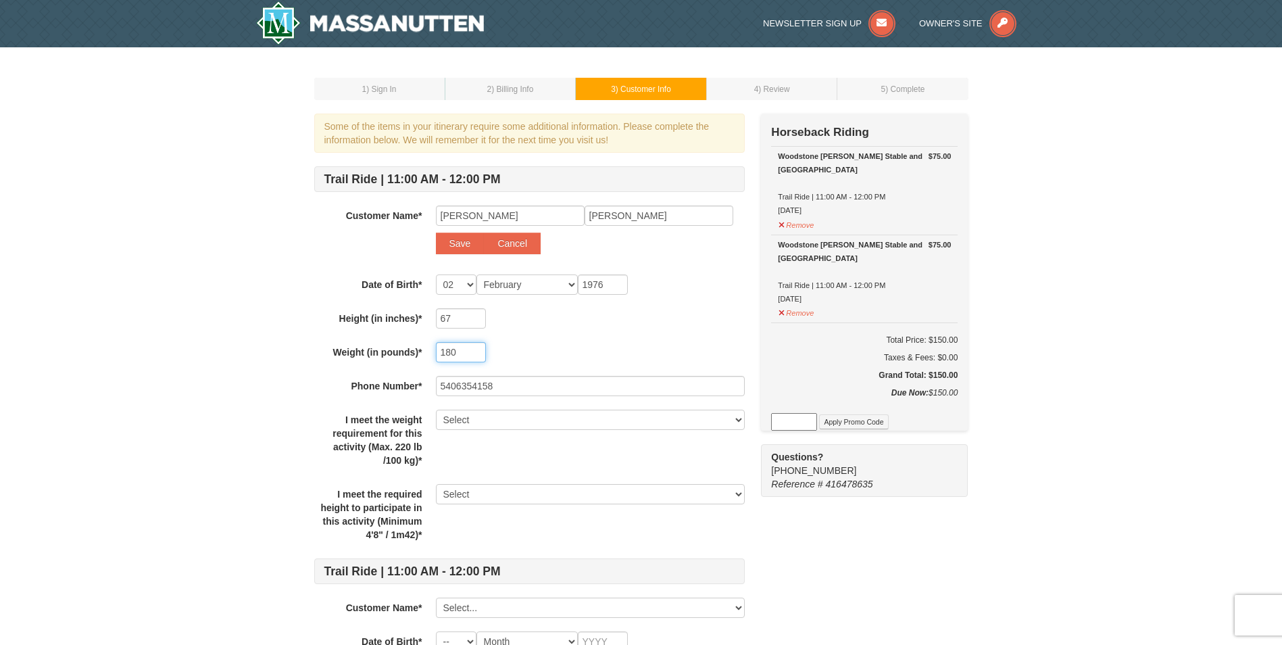
type input "180"
drag, startPoint x: 519, startPoint y: 383, endPoint x: 423, endPoint y: 391, distance: 96.3
click at [423, 391] on div "Phone Number* 5406354158" at bounding box center [529, 386] width 431 height 20
type input "5404097194"
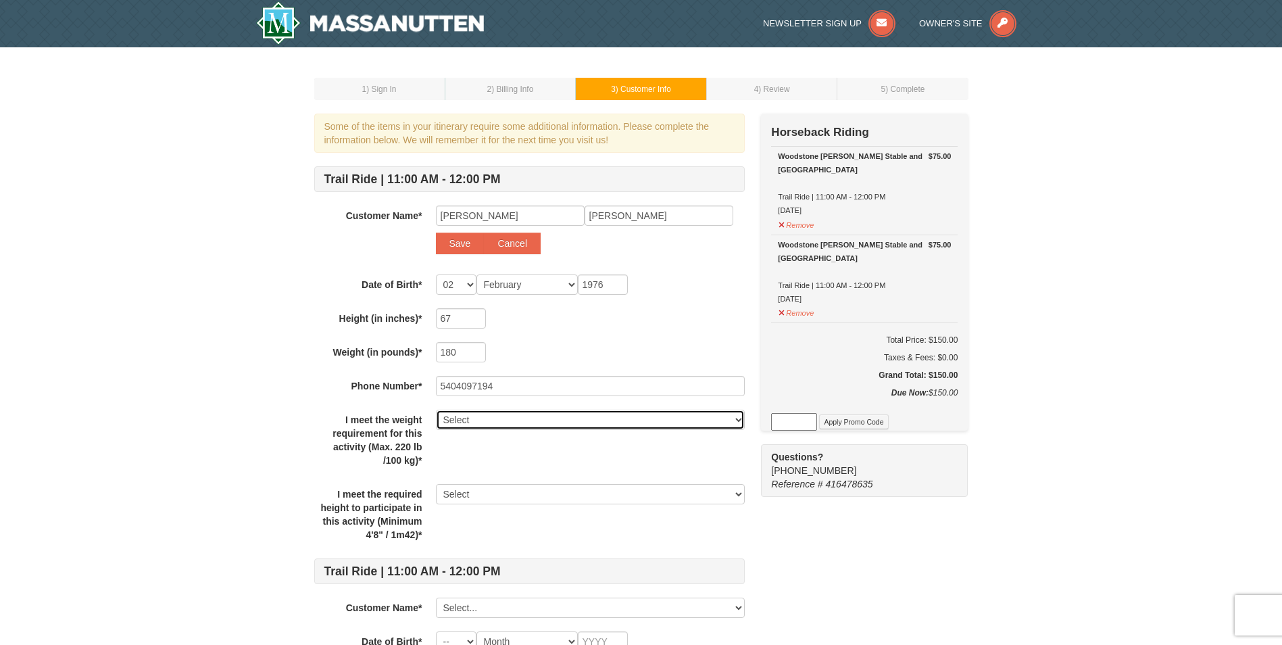
scroll to position [68, 0]
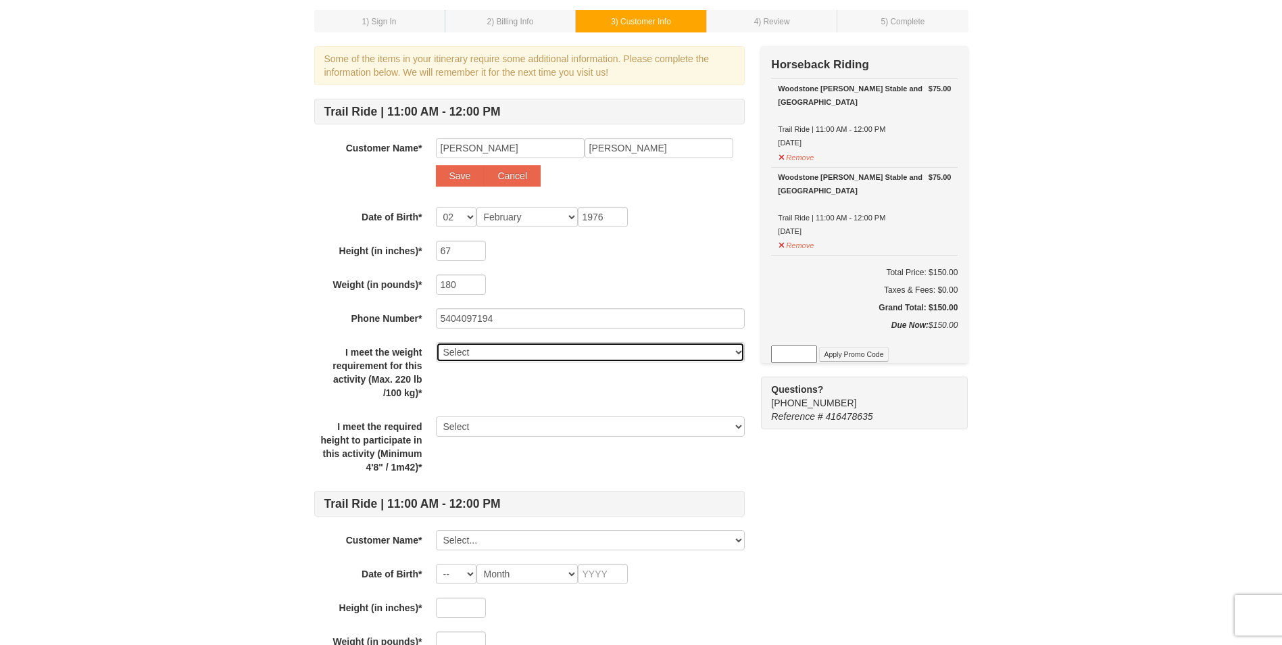
click at [492, 354] on select "Select Yes" at bounding box center [590, 352] width 309 height 20
select select "Yes"
click at [436, 342] on select "Select Yes" at bounding box center [590, 352] width 309 height 20
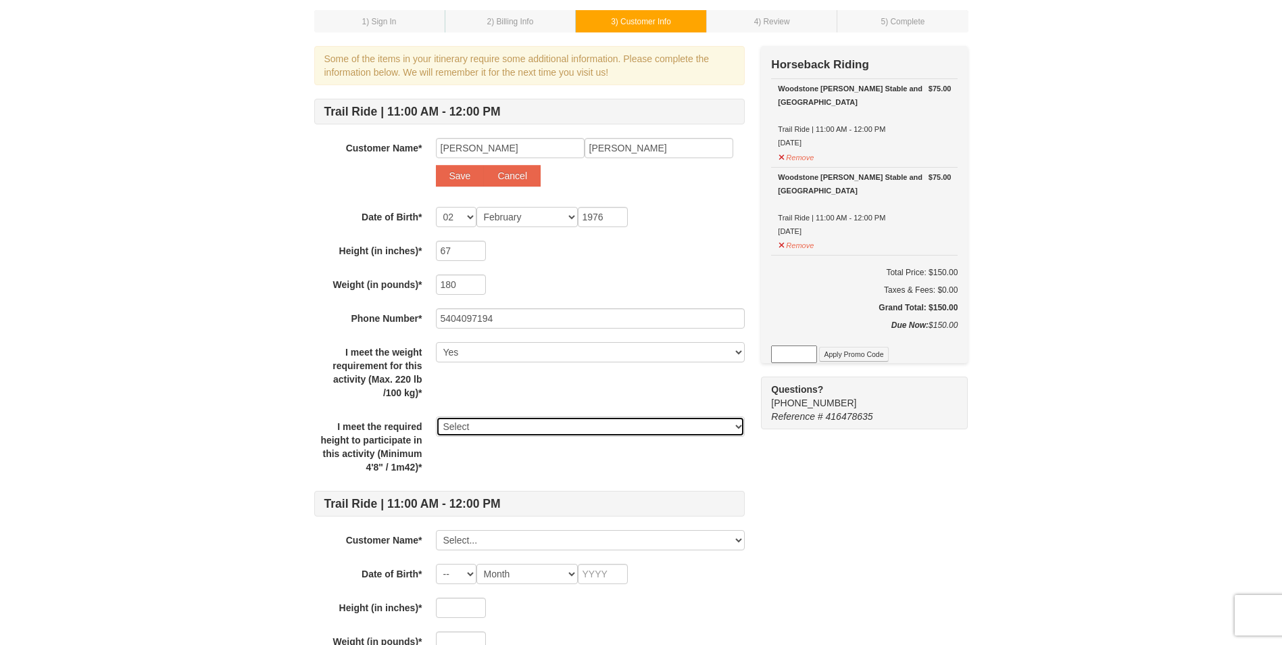
click at [504, 429] on select "Select Yes" at bounding box center [590, 426] width 309 height 20
select select "Yes"
click at [436, 416] on select "Select Yes" at bounding box center [590, 426] width 309 height 20
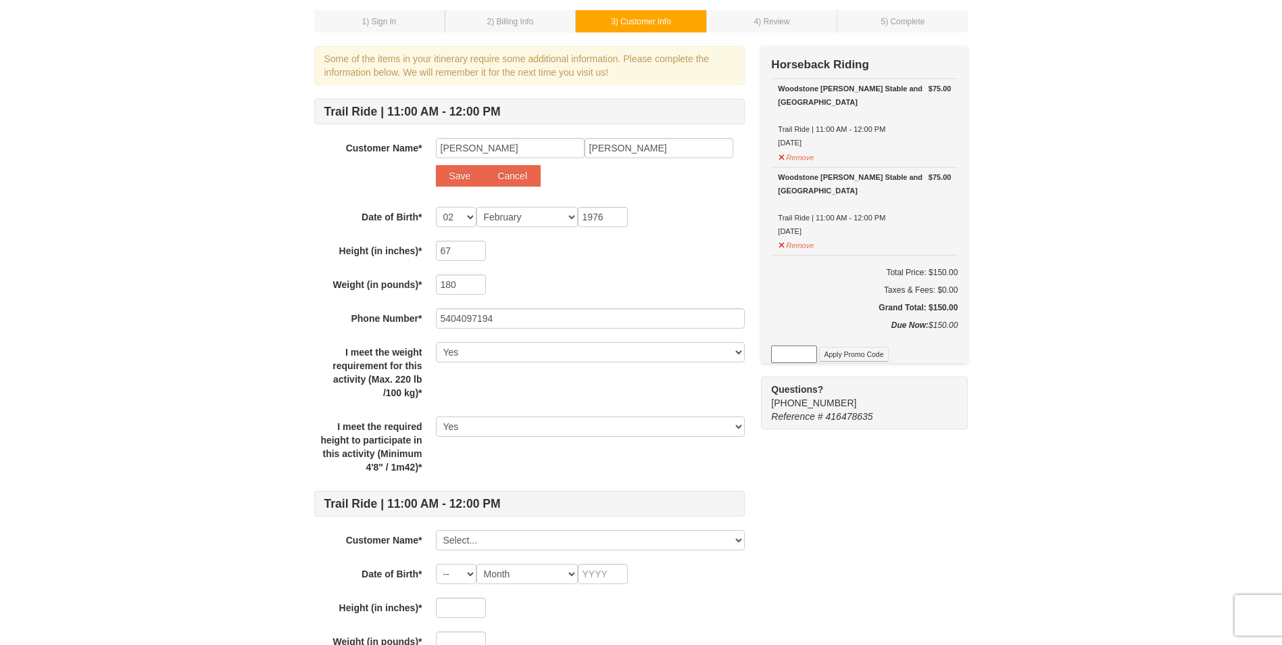
click at [504, 460] on div "I meet the required height to participate in this activity (Minimum 4'8" / 1m42…" at bounding box center [529, 446] width 431 height 61
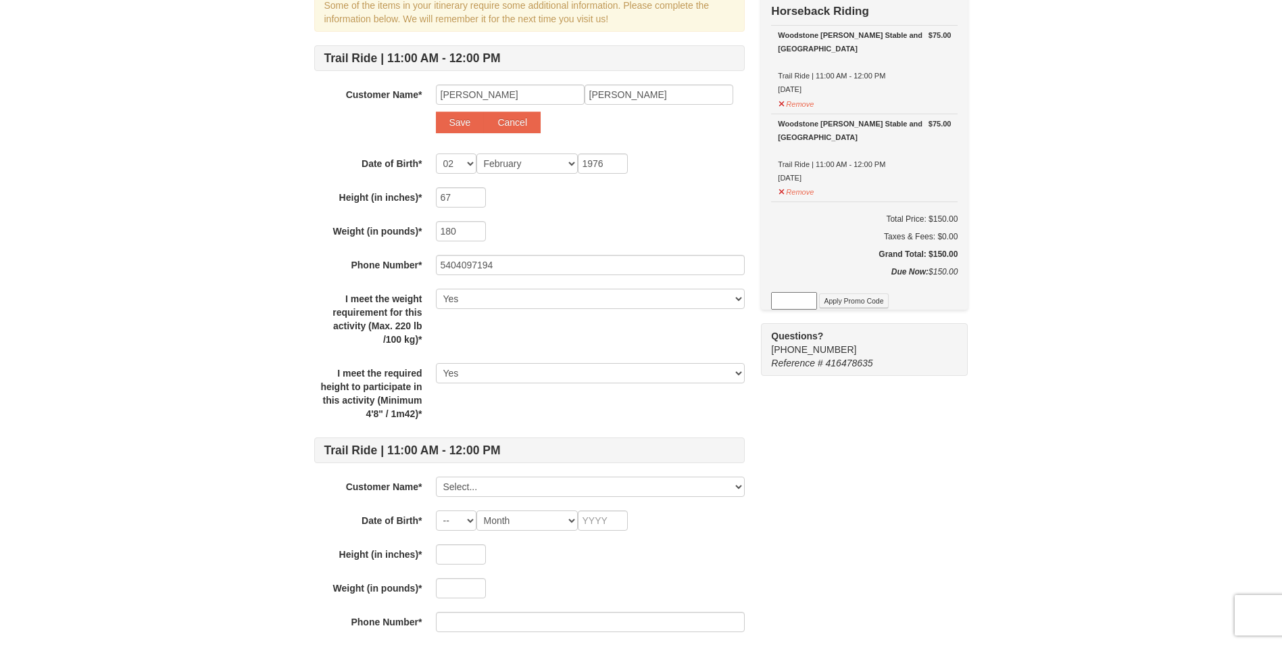
scroll to position [270, 0]
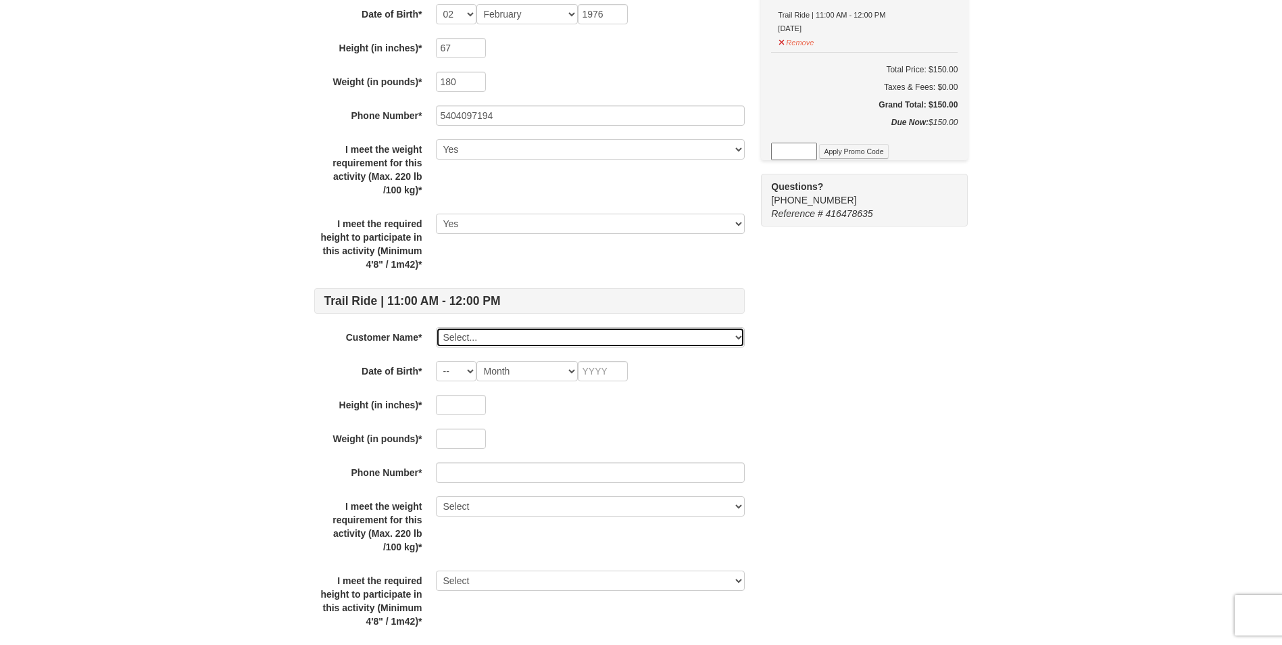
click at [490, 329] on select "Select... Scott Renaud Add New..." at bounding box center [590, 337] width 309 height 20
select select
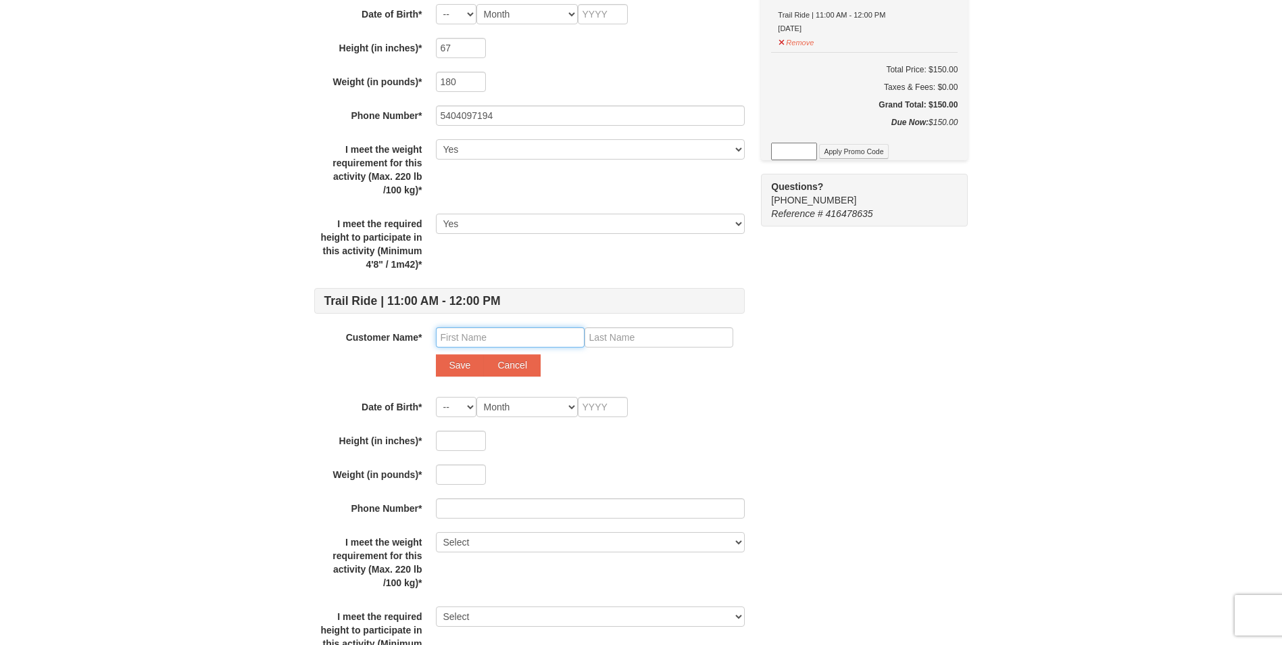
click at [484, 337] on input "text" at bounding box center [510, 337] width 149 height 20
type input "k"
type input "Katherine"
type input "Renaud"
click at [470, 408] on select "-- 01 02 03 04 05 06 07 08 09 10 11 12 13 14 15 16 17 18 19 20 21 22 23 24 25 2…" at bounding box center [456, 407] width 41 height 20
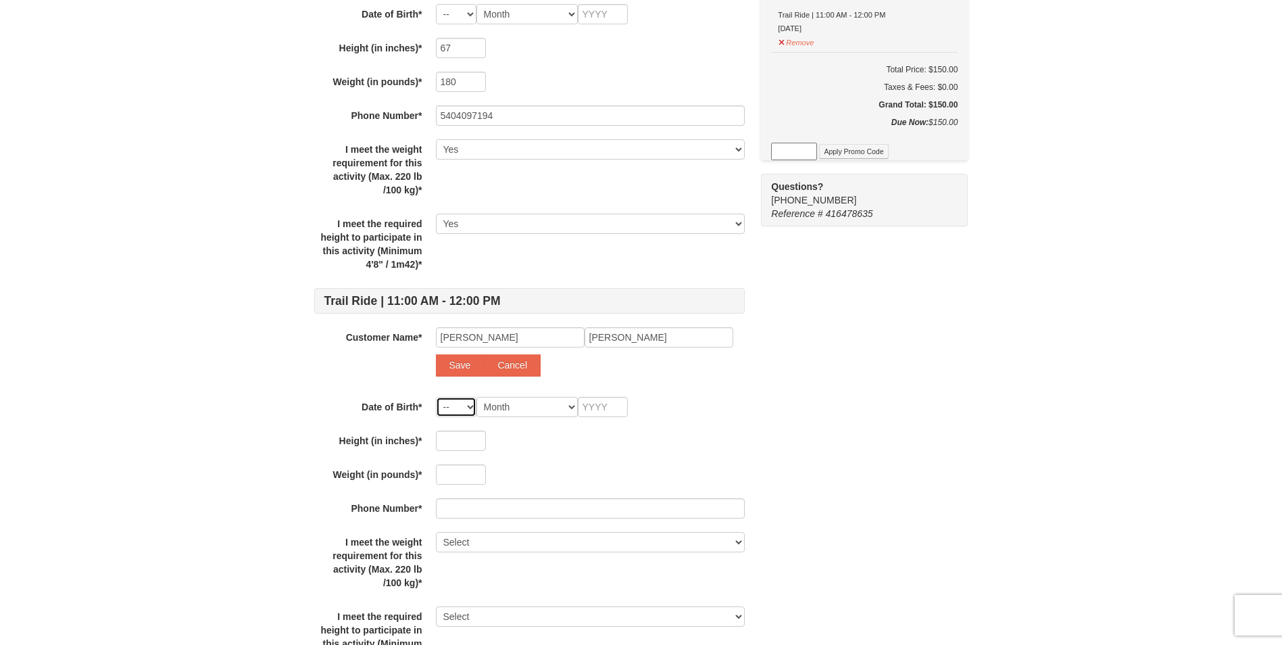
select select "10"
click at [436, 397] on select "-- 01 02 03 04 05 06 07 08 09 10 11 12 13 14 15 16 17 18 19 20 21 22 23 24 25 2…" at bounding box center [456, 407] width 41 height 20
select select "10"
click at [540, 410] on select "Month January February March April May June July August September October Novem…" at bounding box center [527, 407] width 101 height 20
select select "10"
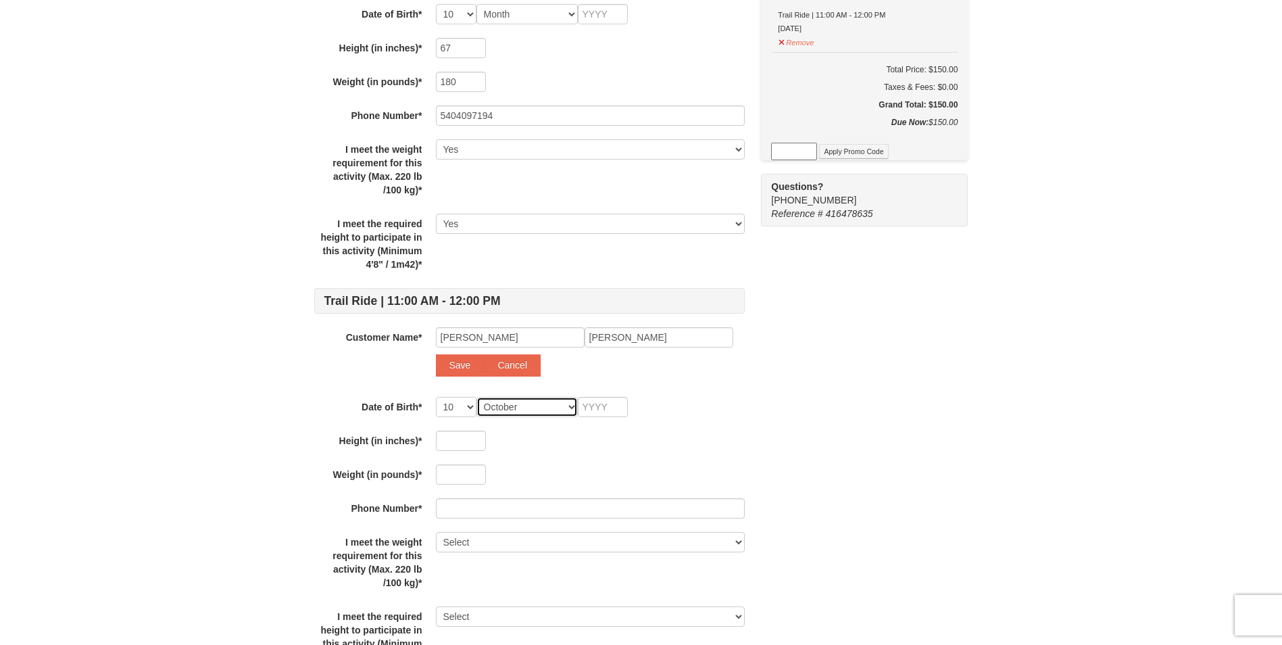
click at [477, 397] on select "Month January February March April May June July August September October Novem…" at bounding box center [527, 407] width 101 height 20
select select "10"
click at [468, 406] on select "-- 01 02 03 04 05 06 07 08 09 10 11 12 13 14 15 16 17 18 19 20 21 22 23 24 25 2…" at bounding box center [456, 407] width 41 height 20
select select "12"
click at [436, 397] on select "-- 01 02 03 04 05 06 07 08 09 10 11 12 13 14 15 16 17 18 19 20 21 22 23 24 25 2…" at bounding box center [456, 407] width 41 height 20
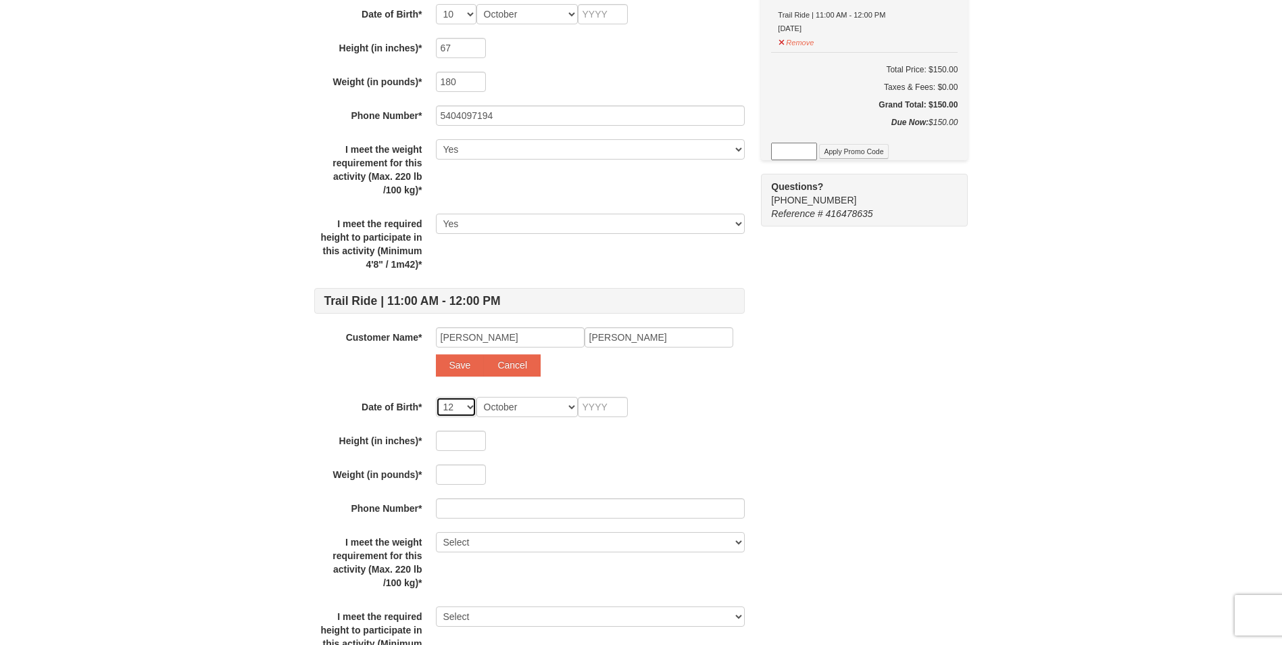
select select "12"
click at [605, 403] on input "text" at bounding box center [603, 407] width 50 height 20
type input "1"
type input "19"
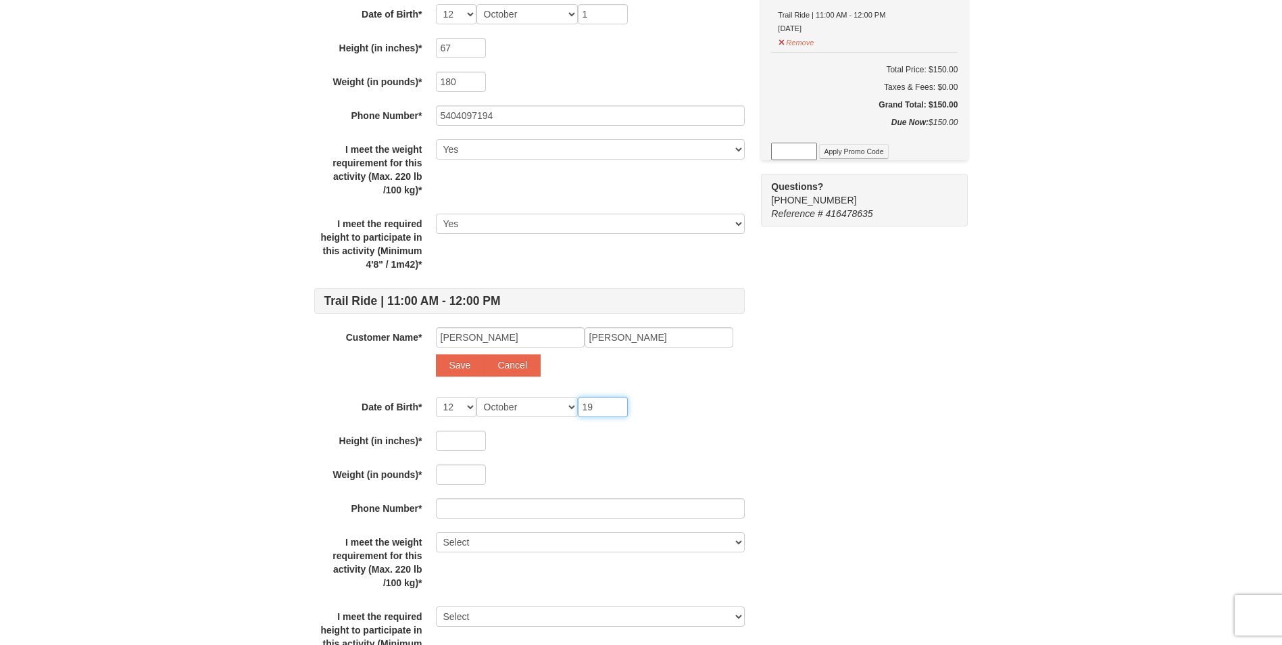
type input "19"
type input "1980"
click at [460, 438] on input "text" at bounding box center [461, 441] width 50 height 20
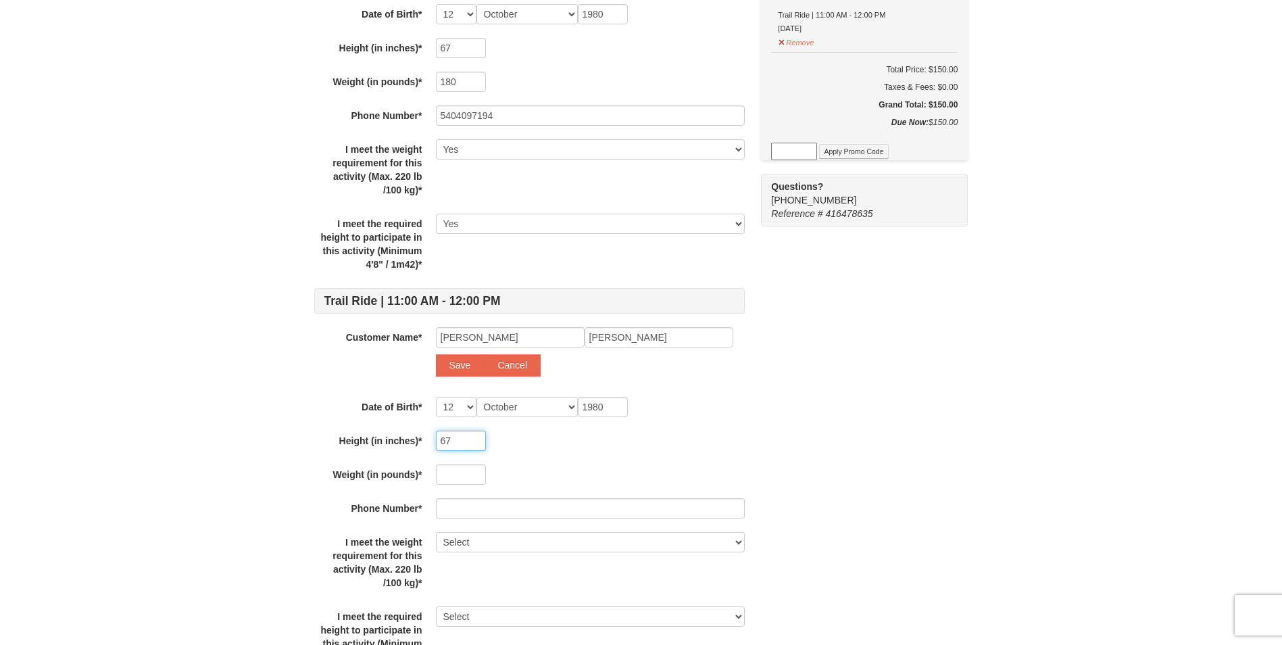
type input "67"
click at [460, 473] on input "text" at bounding box center [461, 474] width 50 height 20
type input "145"
click at [465, 508] on input "text" at bounding box center [590, 508] width 309 height 20
type input "5404097194"
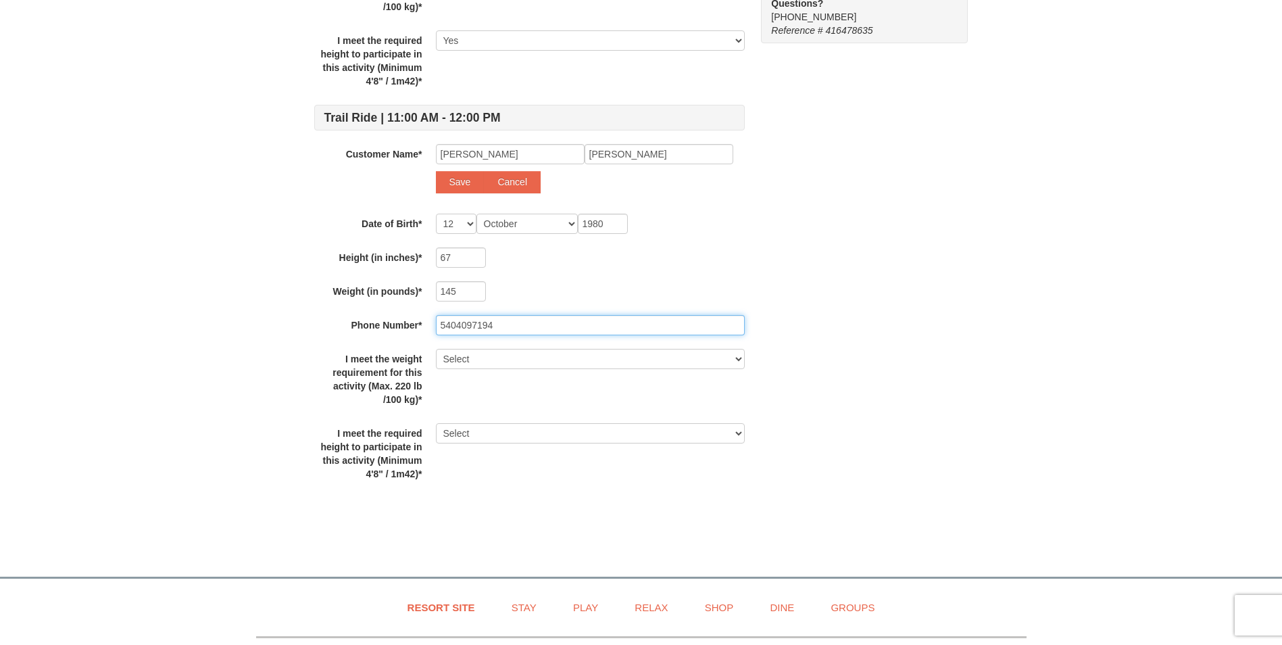
scroll to position [473, 0]
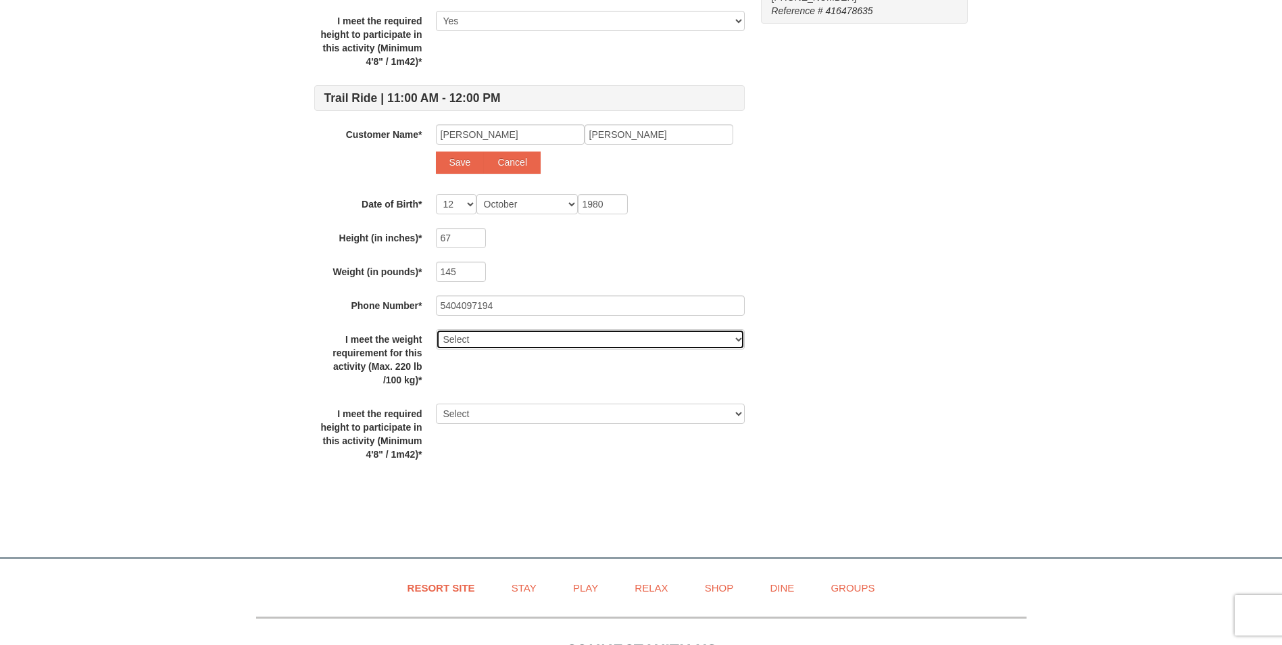
click at [477, 339] on select "Select Yes" at bounding box center [590, 339] width 309 height 20
select select "Yes"
click at [436, 329] on select "Select Yes" at bounding box center [590, 339] width 309 height 20
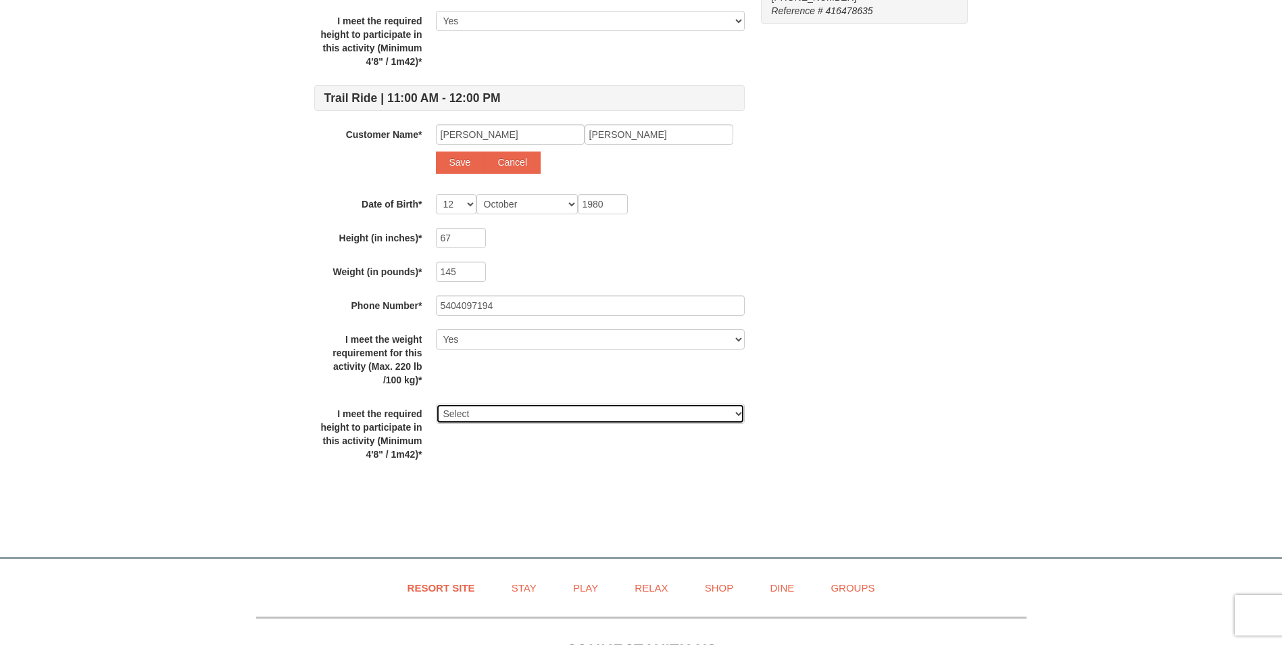
click at [479, 406] on select "Select Yes" at bounding box center [590, 414] width 309 height 20
select select "Yes"
click at [436, 404] on select "Select Yes" at bounding box center [590, 414] width 309 height 20
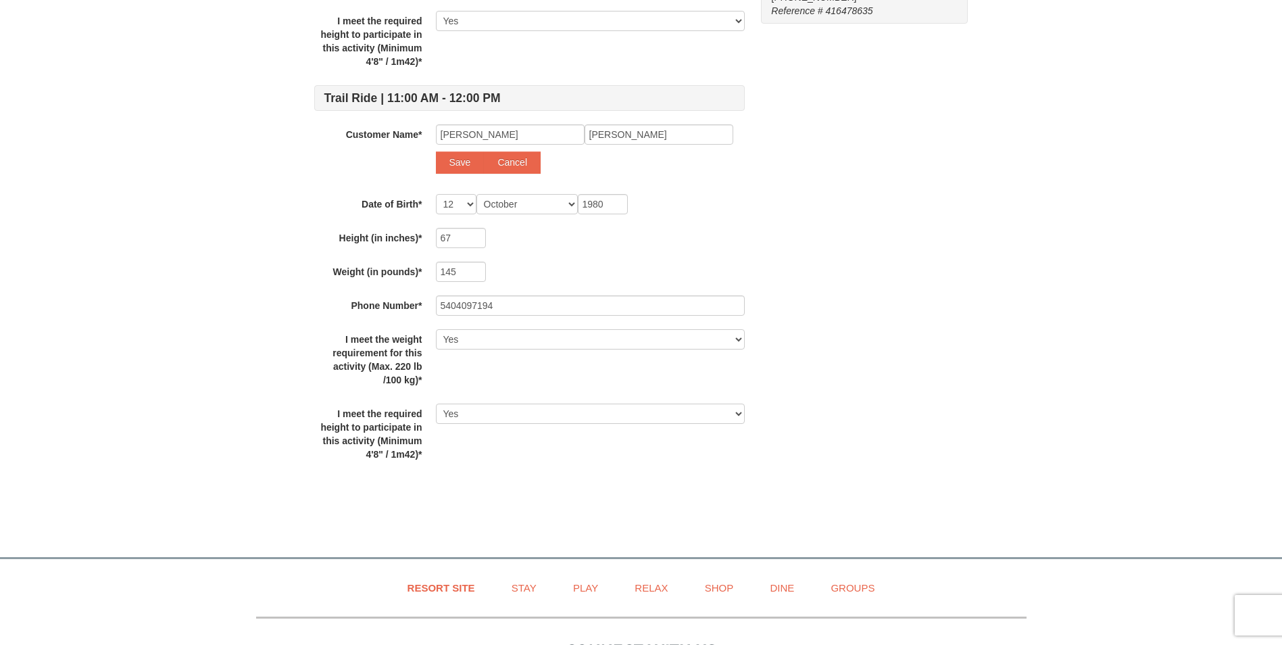
click at [819, 379] on div "Some of the items in your itinerary require some additional information. Please…" at bounding box center [641, 76] width 654 height 873
click at [449, 165] on button "Save" at bounding box center [460, 162] width 49 height 22
select select
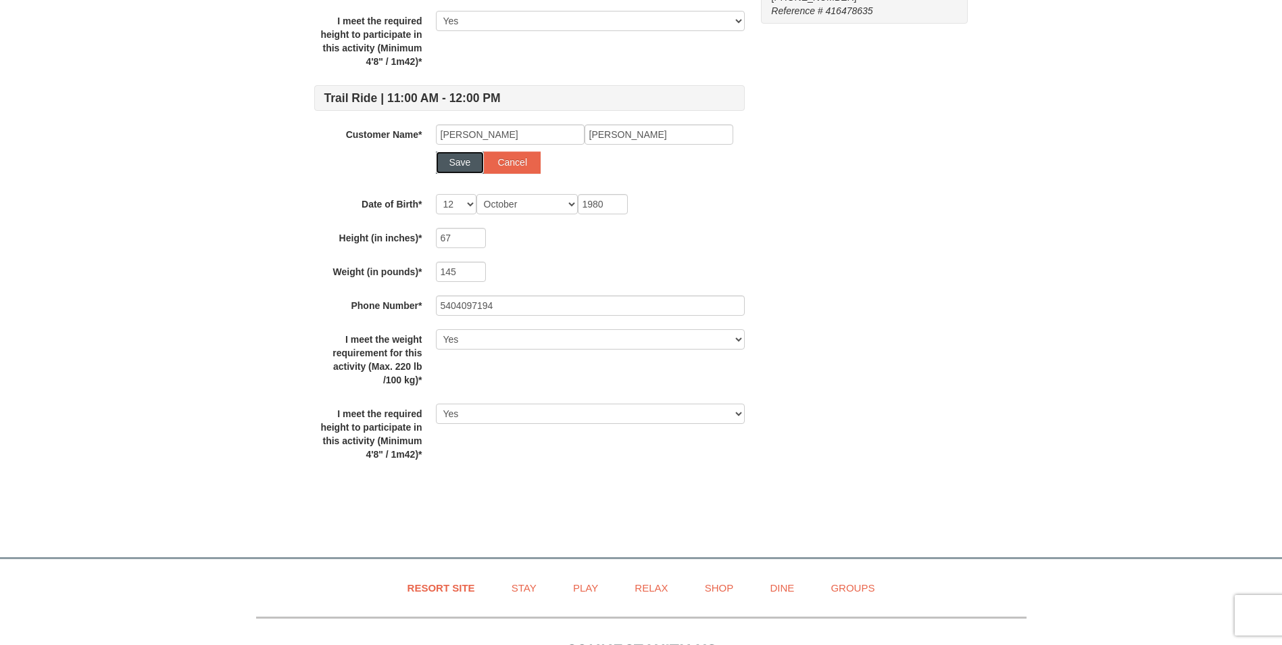
select select
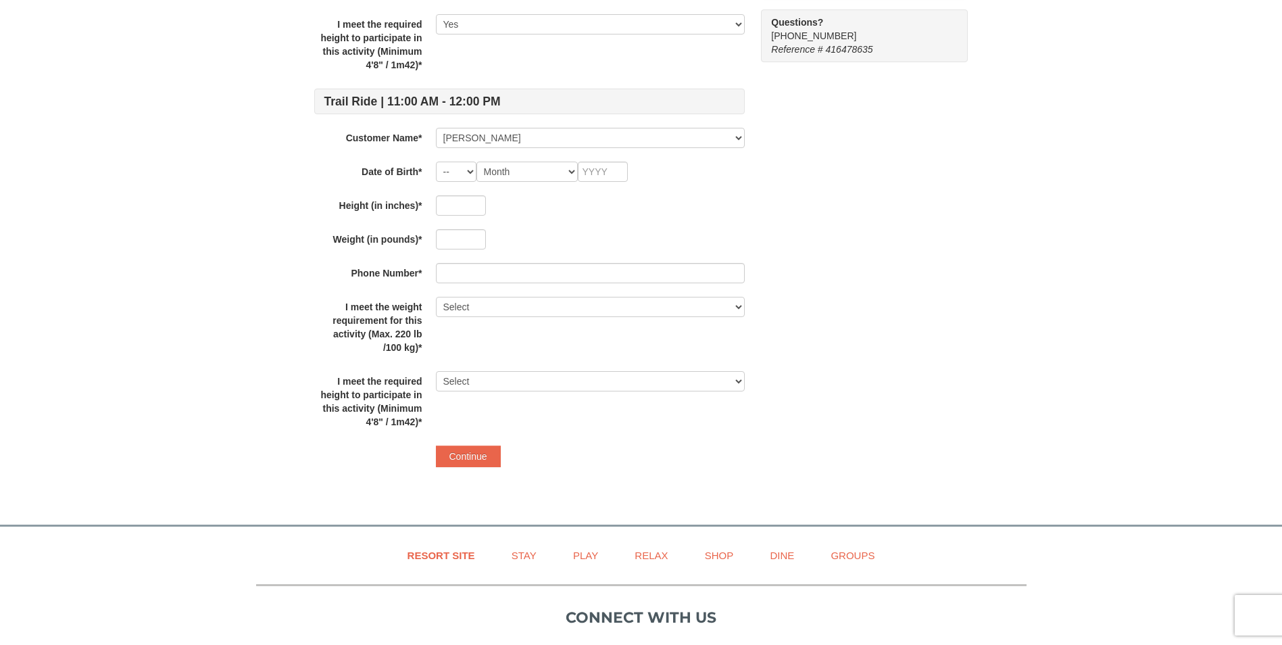
scroll to position [438, 0]
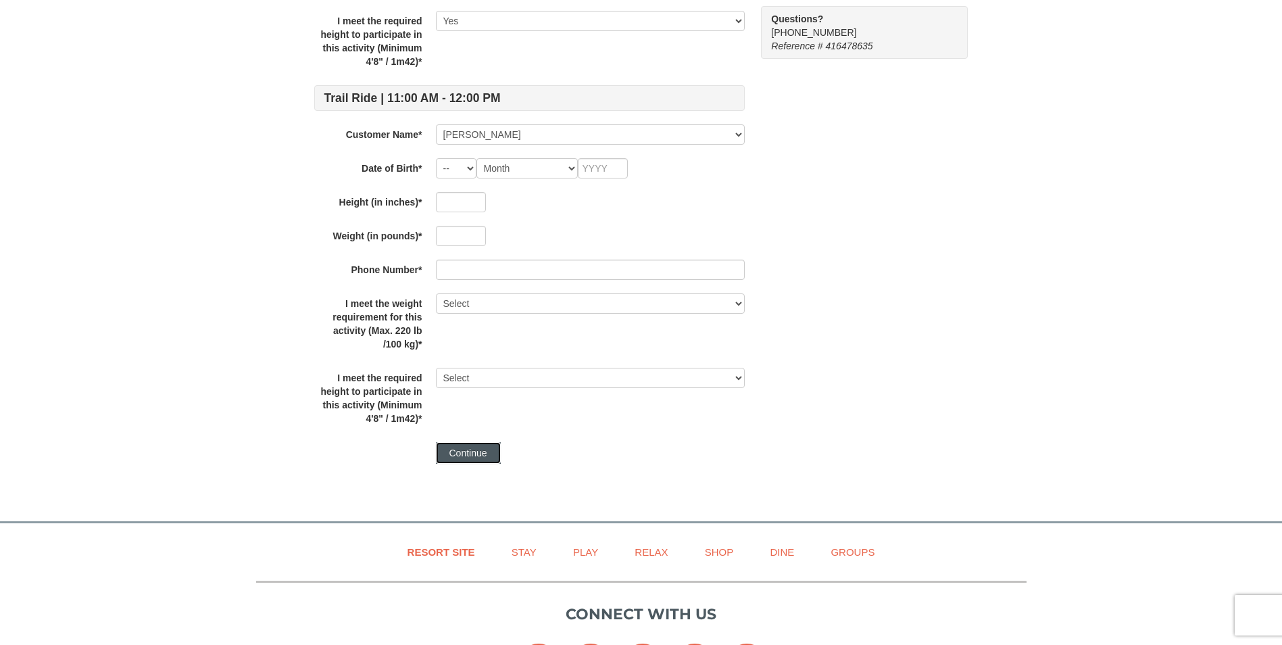
click at [464, 452] on button "Continue" at bounding box center [468, 453] width 65 height 22
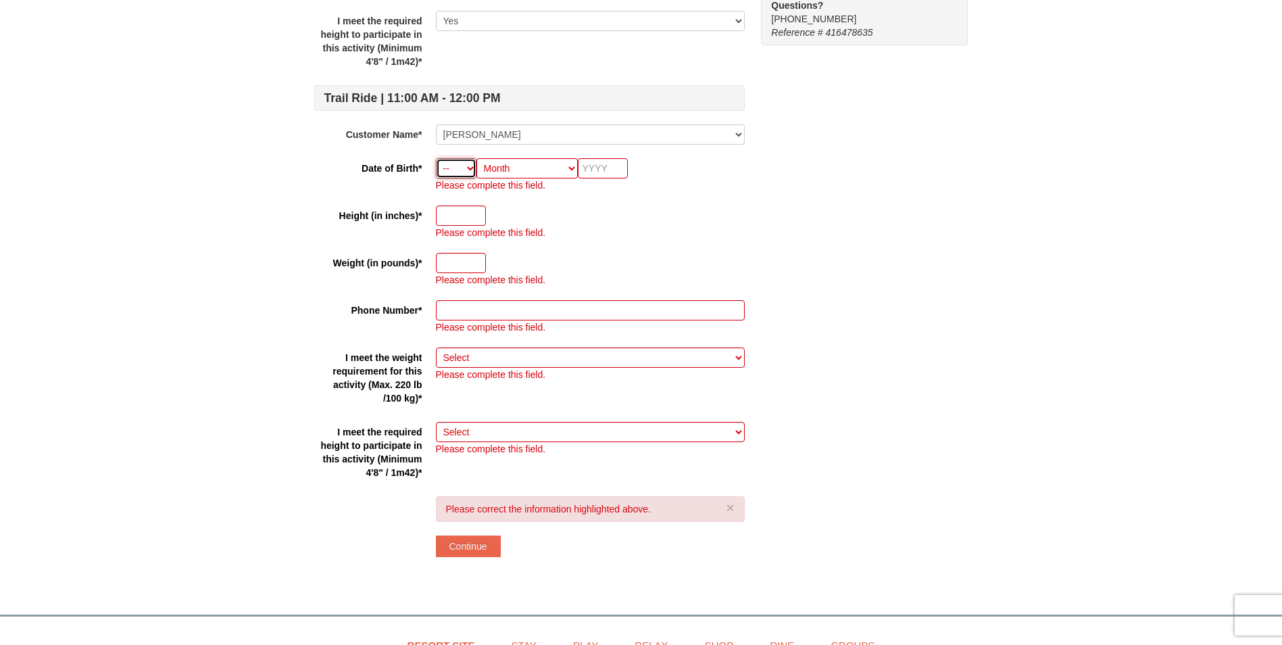
click at [469, 170] on select "-- 01 02 03 04 05 06 07 08 09 10 11 12 13 14 15 16 17 18 19 20 21 22 23 24 25 2…" at bounding box center [456, 168] width 41 height 20
select select "12"
click at [436, 158] on select "-- 01 02 03 04 05 06 07 08 09 10 11 12 13 14 15 16 17 18 19 20 21 22 23 24 25 2…" at bounding box center [456, 168] width 41 height 20
click at [508, 170] on select "Month January February March April May June July August September October Novem…" at bounding box center [527, 168] width 101 height 20
select select "10"
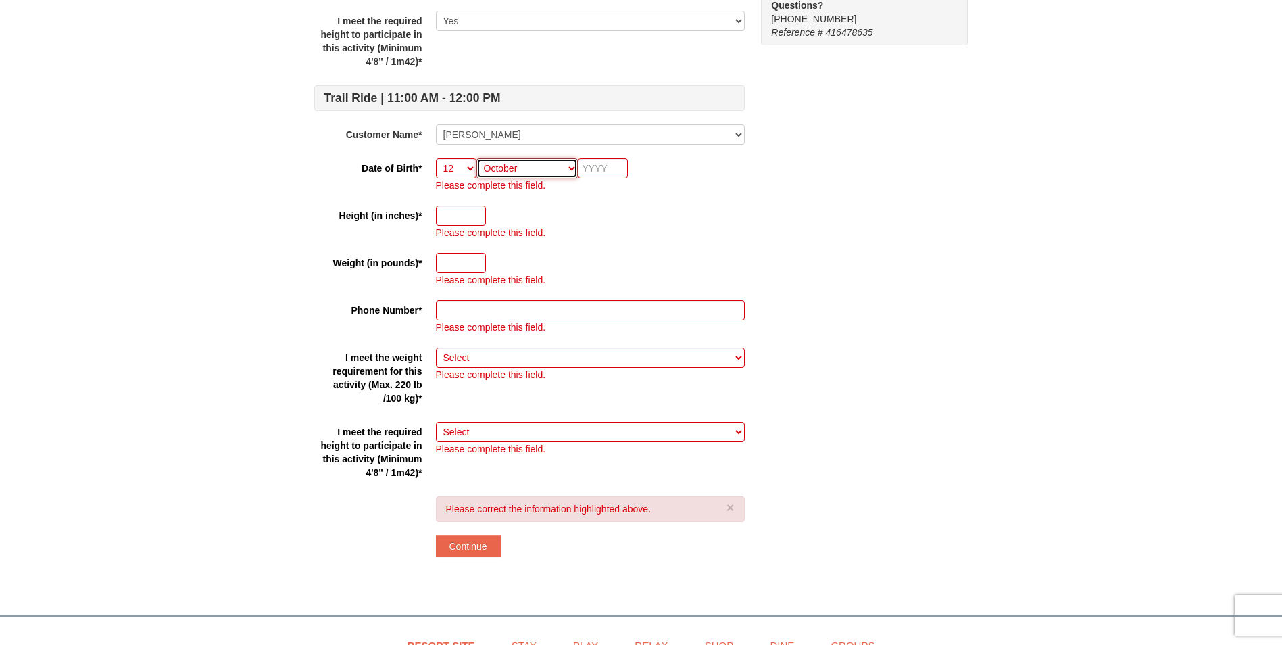
click at [477, 158] on select "Month January February March April May June July August September October Novem…" at bounding box center [527, 168] width 101 height 20
click at [605, 164] on input "text" at bounding box center [603, 168] width 50 height 20
type input "1980"
type input "67"
type input "145"
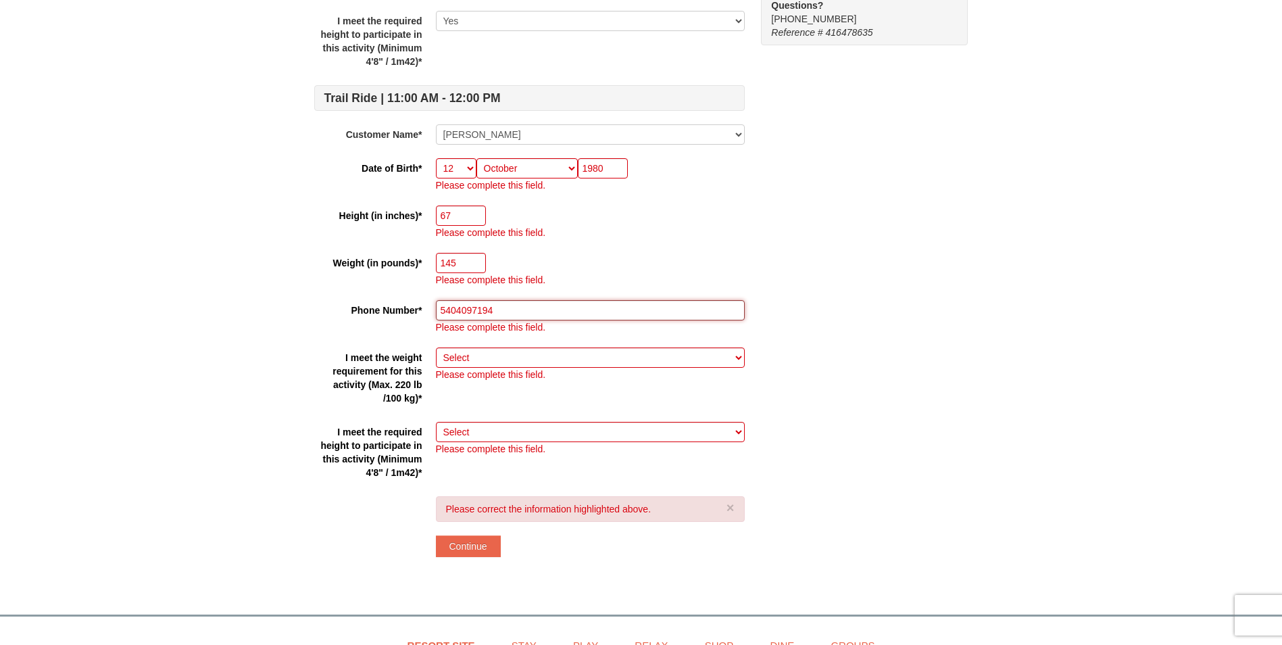
type input "5404097194"
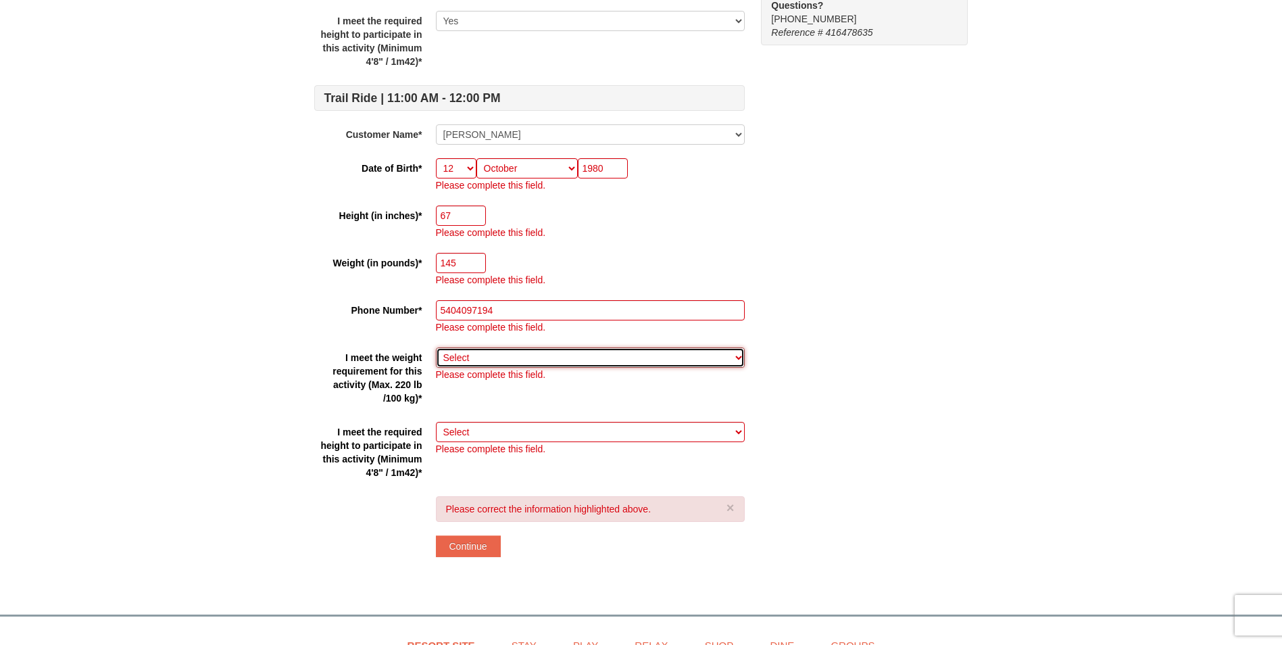
select select "Yes"
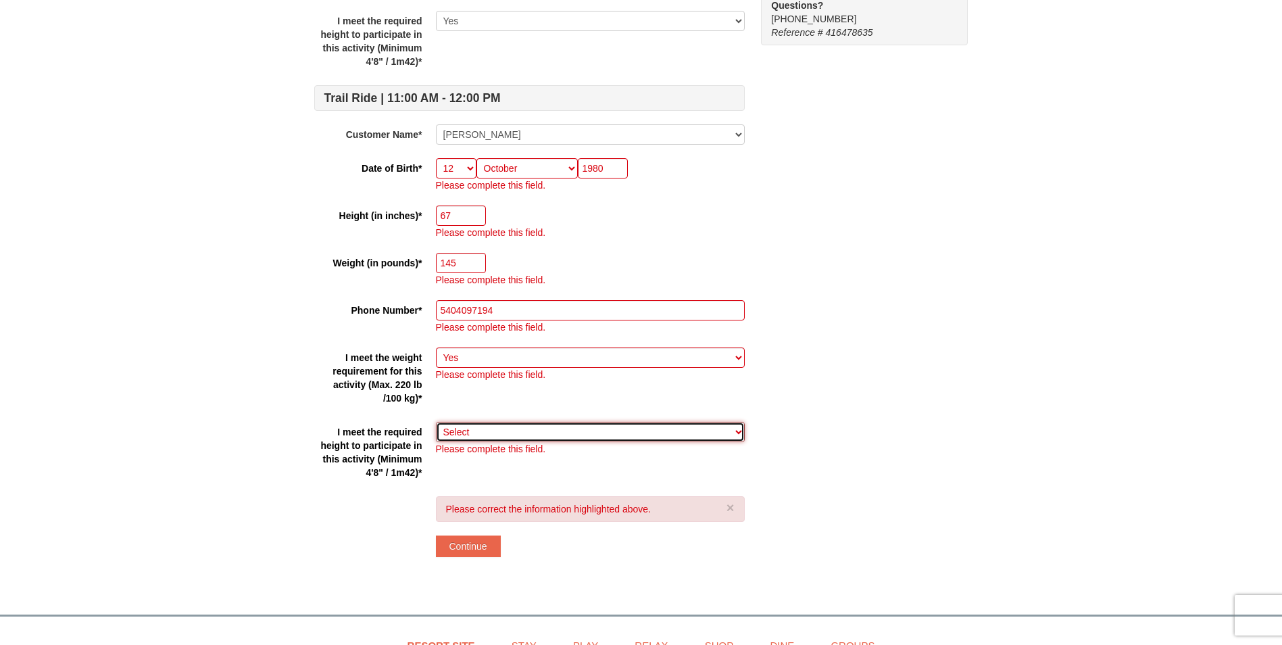
select select "Yes"
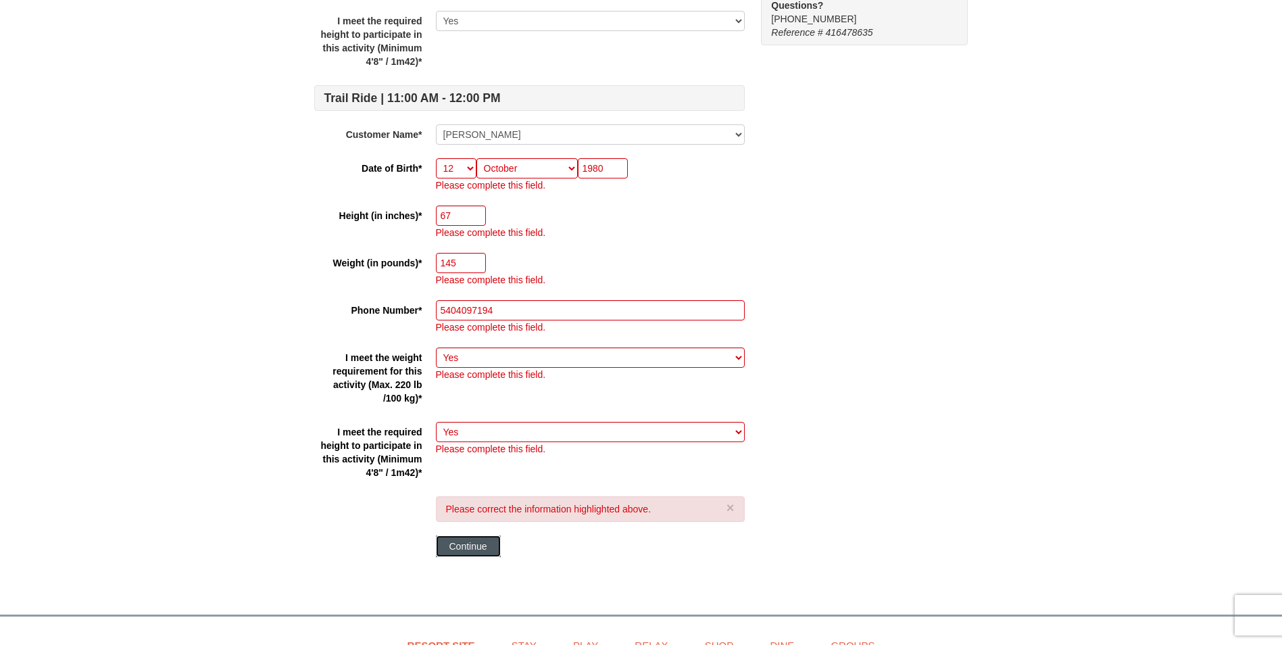
click at [472, 548] on button "Continue" at bounding box center [468, 546] width 65 height 22
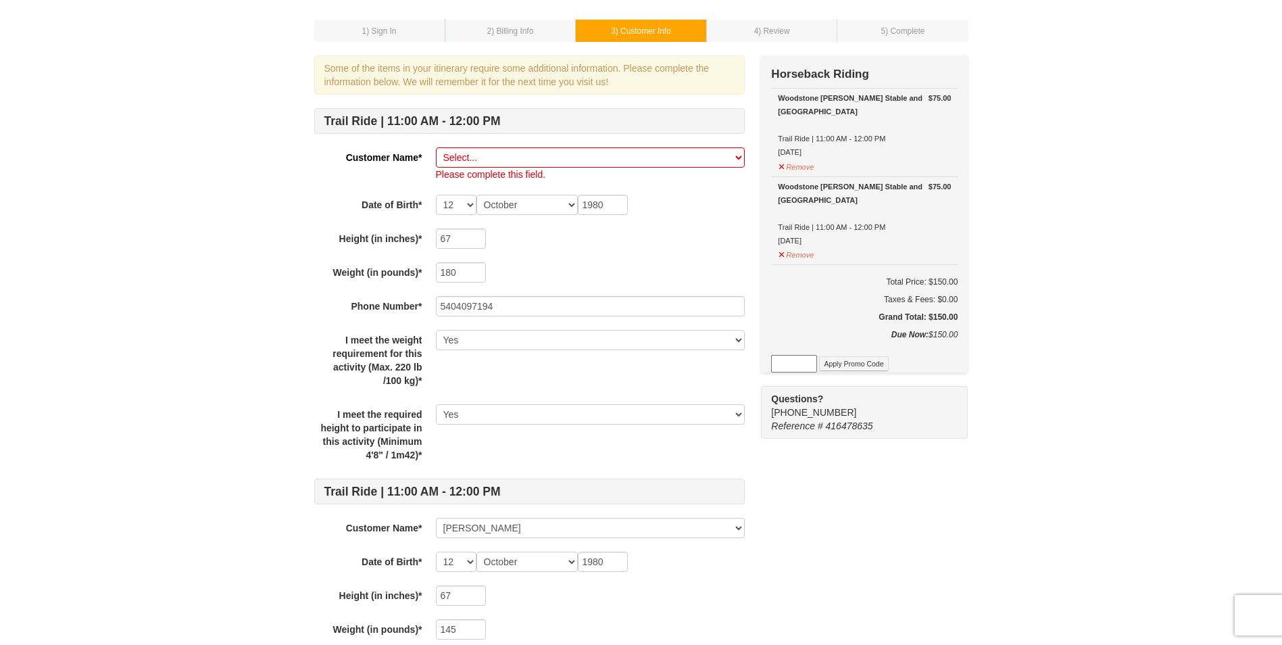
scroll to position [46, 0]
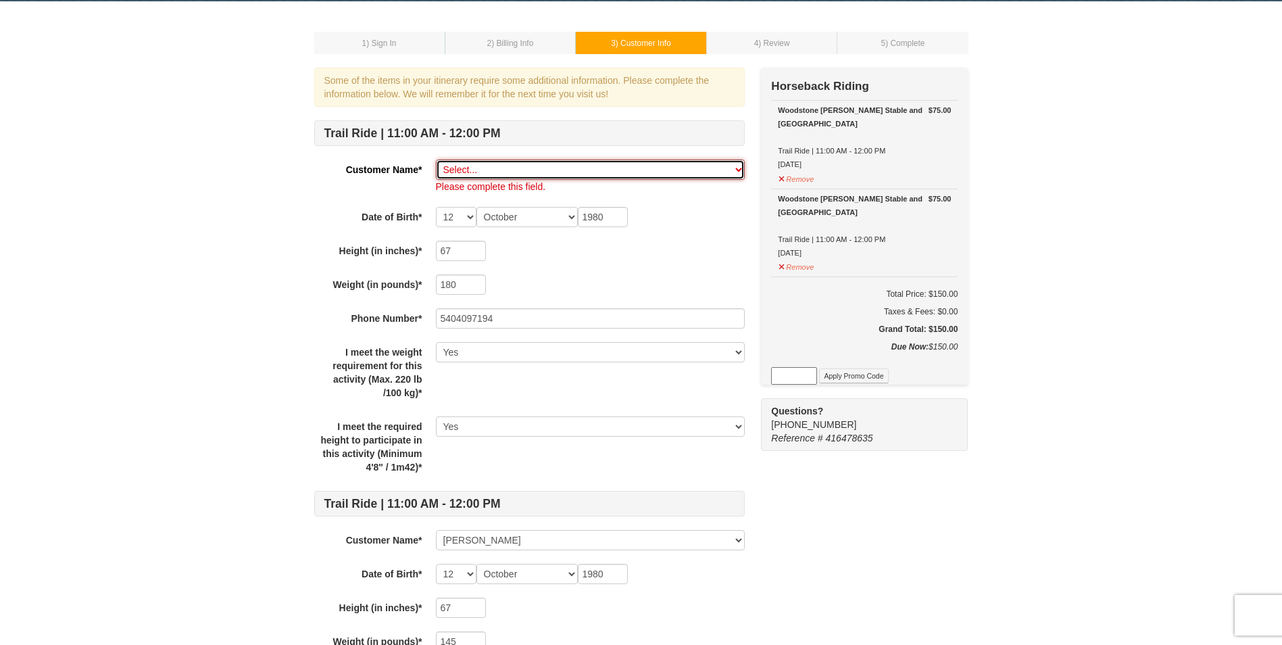
click at [496, 168] on select "Select... Scott Renaud Katherine Renaud Add New..." at bounding box center [590, 170] width 309 height 20
select select "28335916"
click at [436, 160] on select "Select... Scott Renaud Katherine Renaud Add New..." at bounding box center [590, 170] width 309 height 20
select select
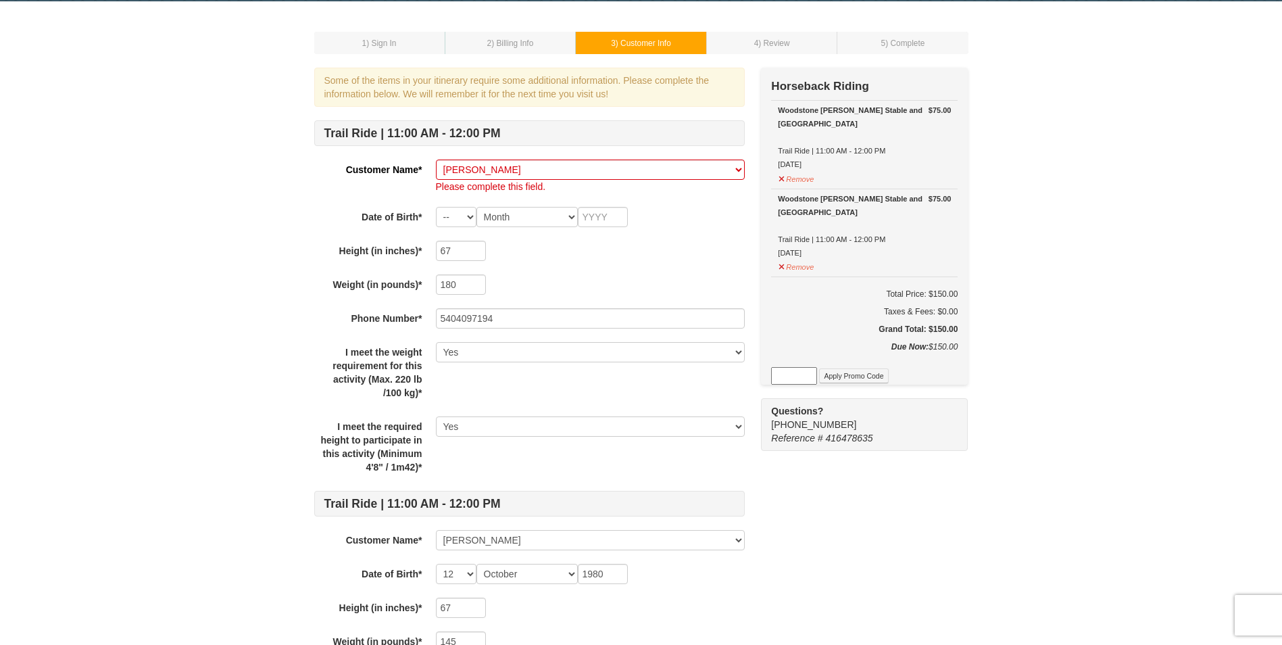
click at [303, 193] on div "1 ) Sign In 2 ) Billing Info 3 ) Customer Info ) Review ) Complete ×" at bounding box center [641, 477] width 681 height 924
click at [463, 218] on select "-- 01 02 03 04 05 06 07 08 09 10 11 12 13 14 15 16 17 18 19 20 21 22 23 24 25 2…" at bounding box center [456, 217] width 41 height 20
select select "24"
click at [436, 207] on select "-- 01 02 03 04 05 06 07 08 09 10 11 12 13 14 15 16 17 18 19 20 21 22 23 24 25 2…" at bounding box center [456, 217] width 41 height 20
click at [530, 220] on select "Month January February March April May June July August September October Novem…" at bounding box center [527, 217] width 101 height 20
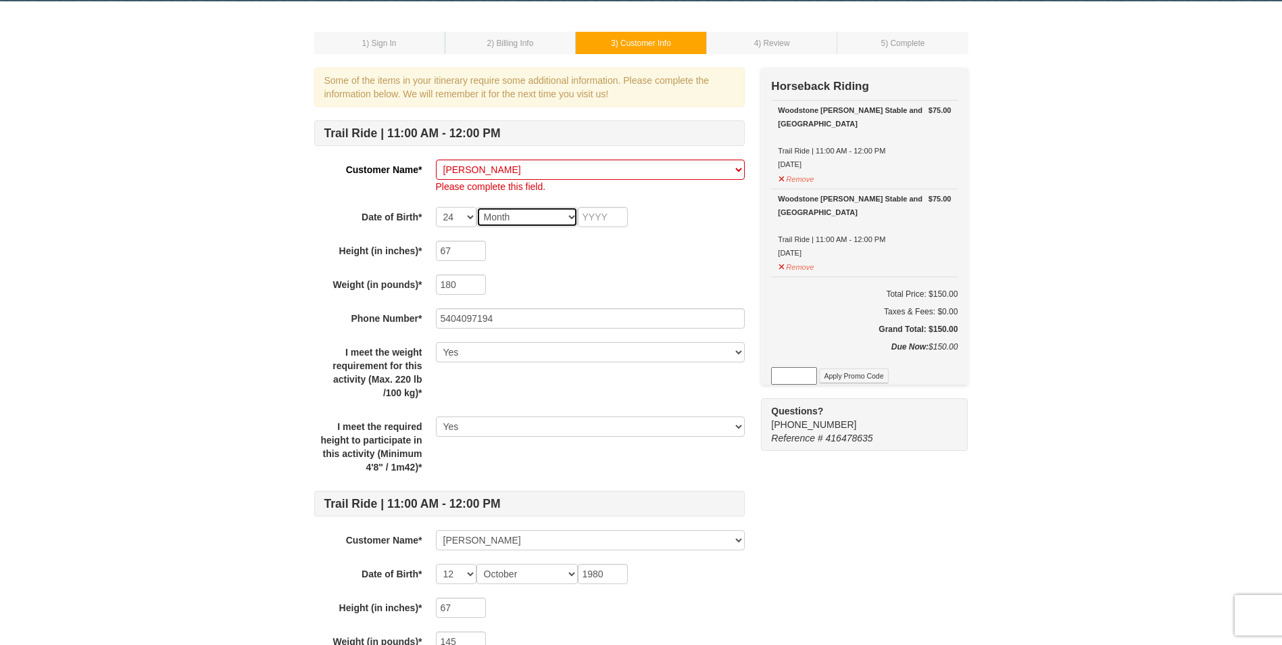
select select "02"
click at [477, 207] on select "Month January February March April May June July August September October Novem…" at bounding box center [527, 217] width 101 height 20
click at [597, 214] on input "text" at bounding box center [603, 217] width 50 height 20
type input "1976"
click at [608, 266] on div "Trail Ride | 11:00 AM - 12:00 PM Customer Name* Select... Scott Renaud Katherin…" at bounding box center [529, 477] width 431 height 714
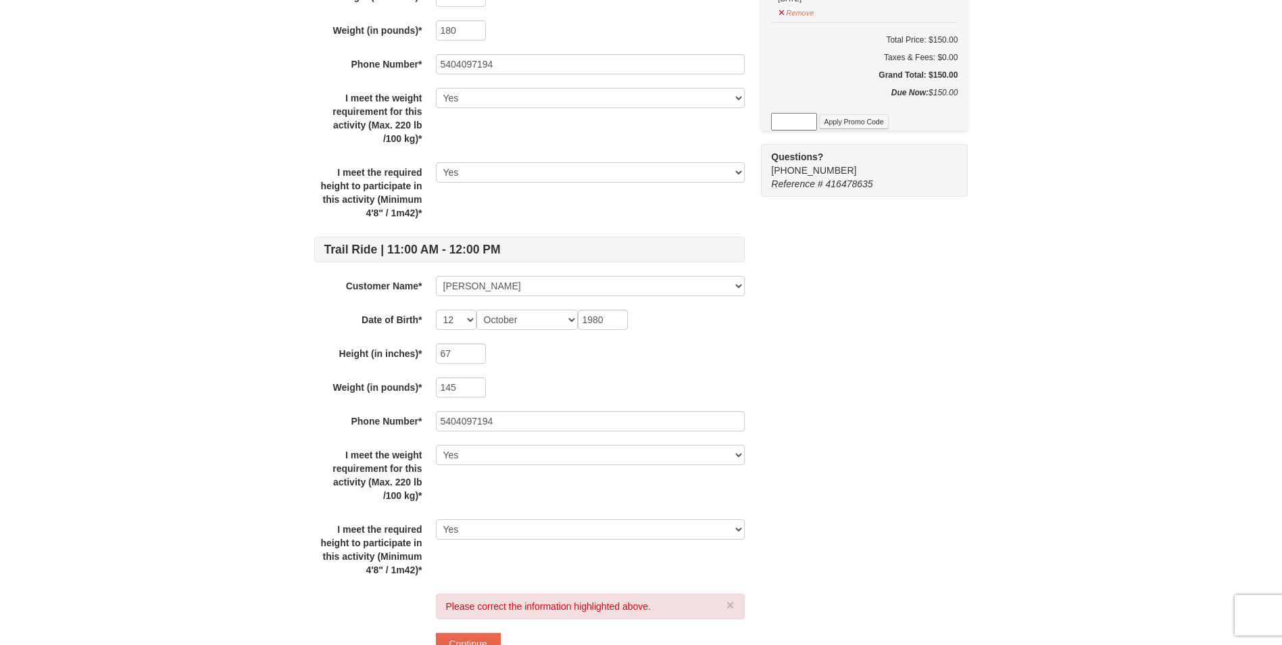
scroll to position [384, 0]
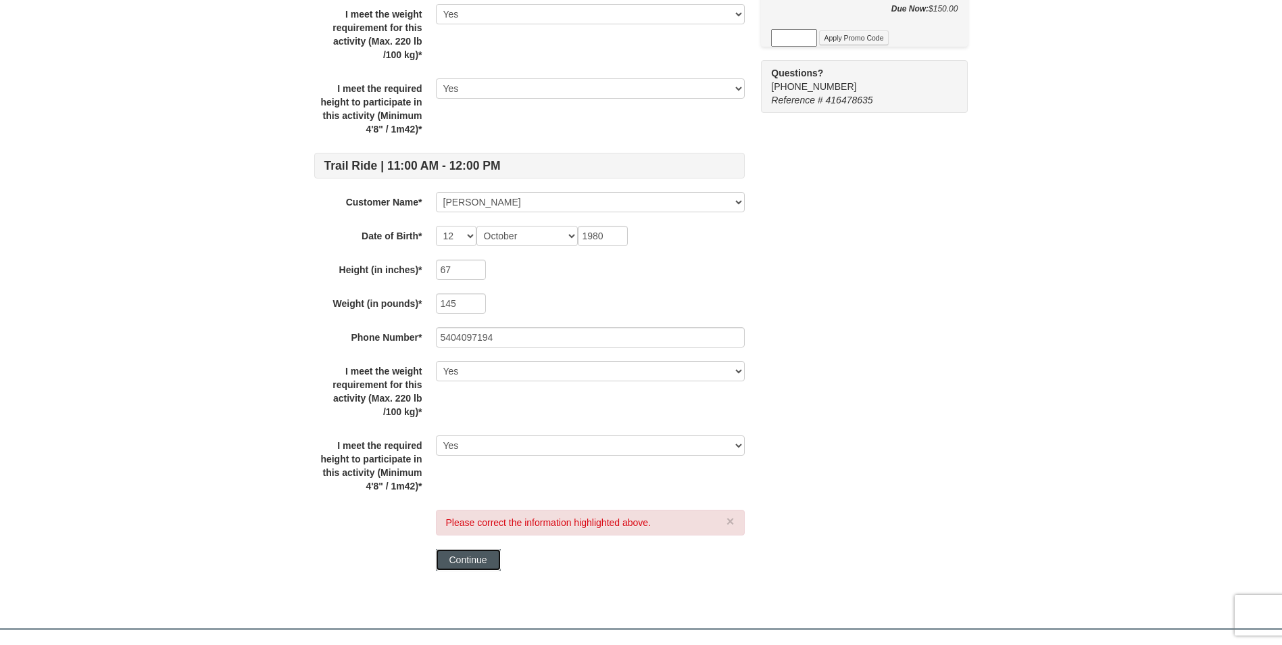
click at [468, 562] on button "Continue" at bounding box center [468, 560] width 65 height 22
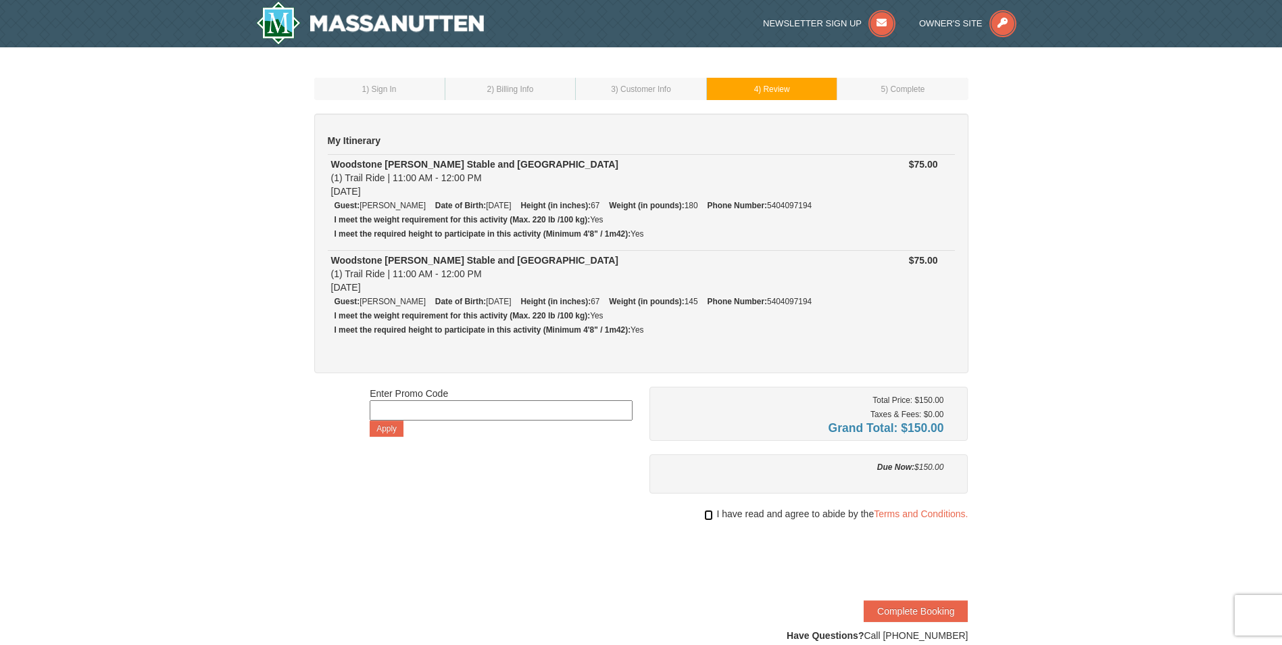
click at [706, 513] on input "checkbox" at bounding box center [708, 515] width 9 height 11
checkbox input "true"
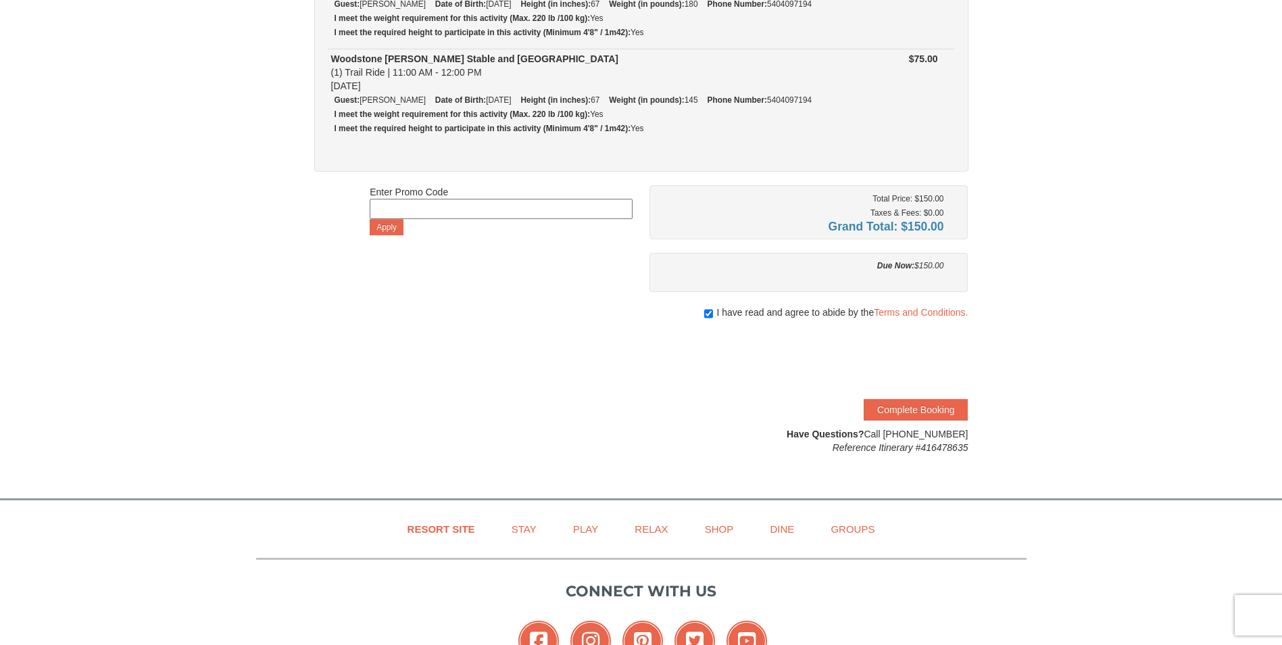
scroll to position [203, 0]
click at [906, 407] on button "Complete Booking" at bounding box center [916, 409] width 104 height 22
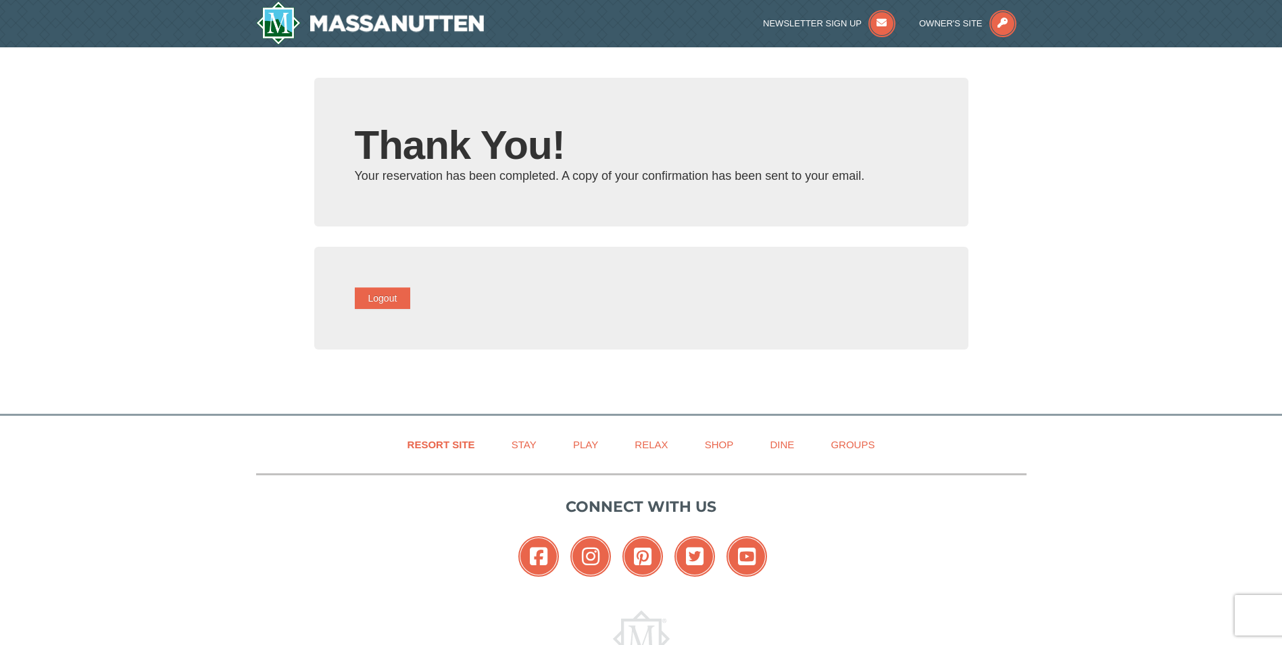
type input "[PERSON_NAME][EMAIL_ADDRESS][PERSON_NAME][DOMAIN_NAME]"
